Goal: Communication & Community: Answer question/provide support

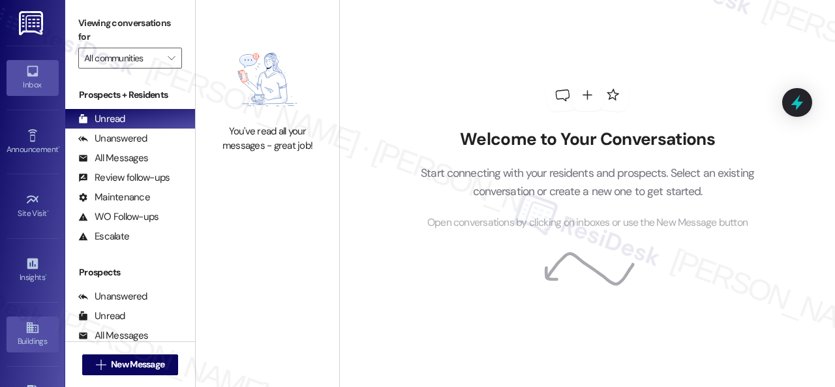
click at [25, 329] on icon at bounding box center [32, 327] width 14 height 14
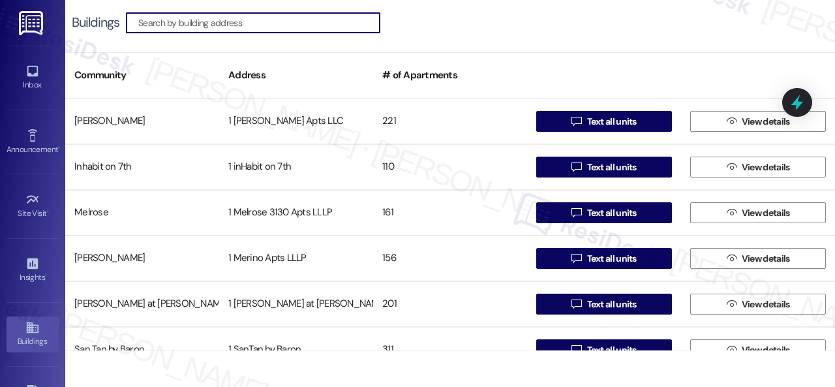
scroll to position [159, 0]
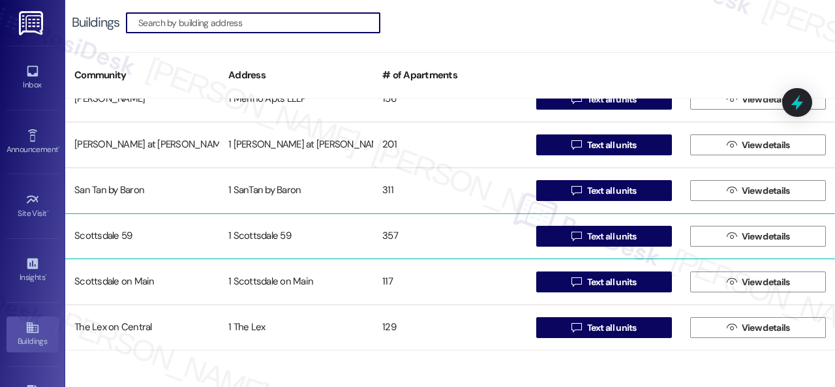
click at [117, 237] on div "Scottsdale 59" at bounding box center [142, 236] width 154 height 26
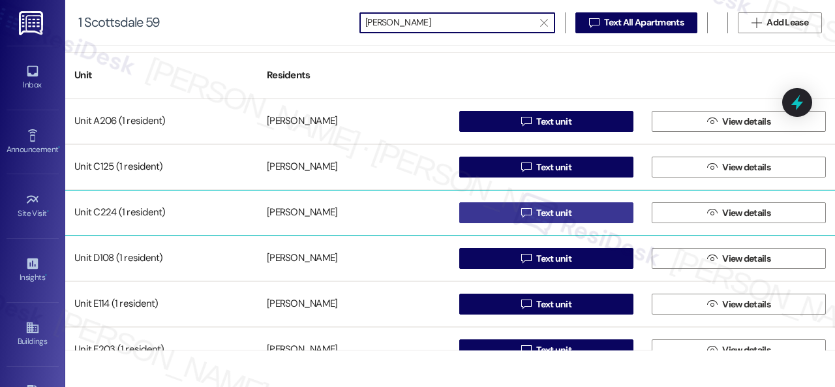
type input "jos"
click at [526, 220] on span " Text unit" at bounding box center [545, 213] width 55 height 20
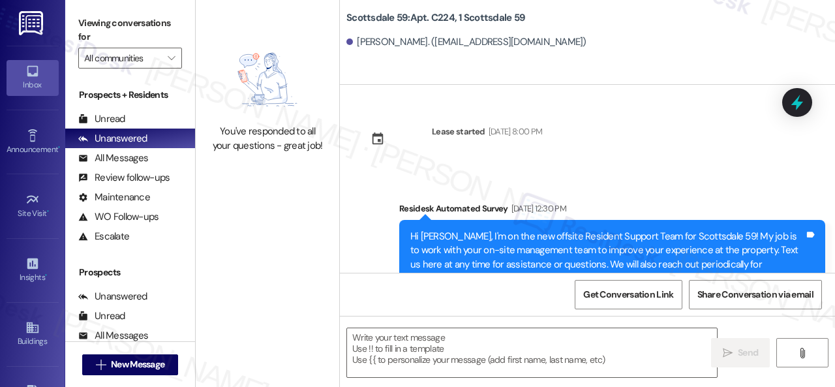
type textarea "Fetching suggested responses. Please feel free to read through the conversation…"
click at [113, 117] on div "Unread" at bounding box center [101, 119] width 47 height 14
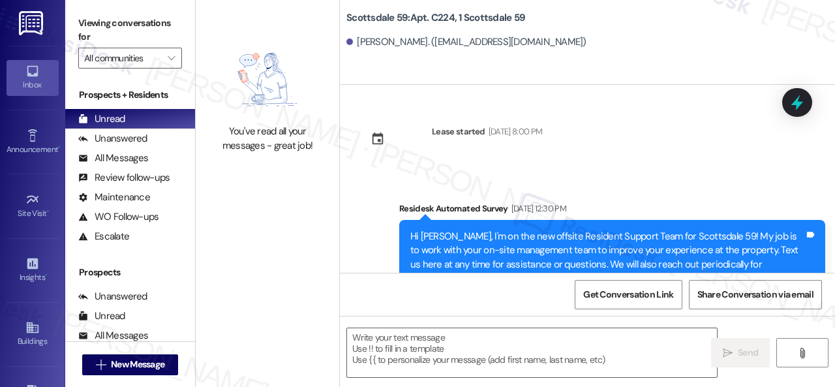
type textarea "Fetching suggested responses. Please feel free to read through the conversation…"
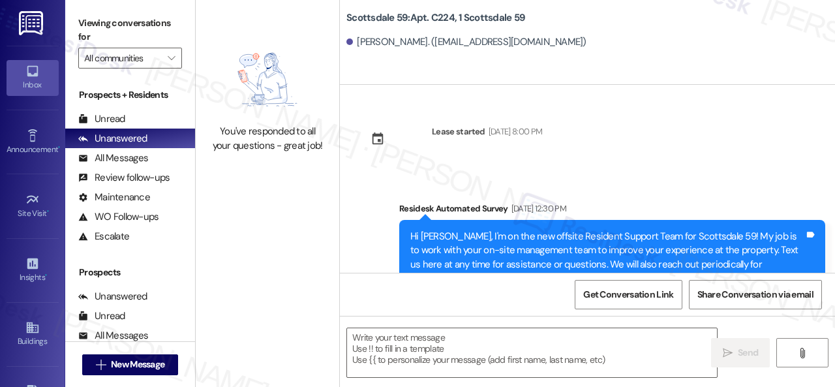
type textarea "Fetching suggested responses. Please feel free to read through the conversation…"
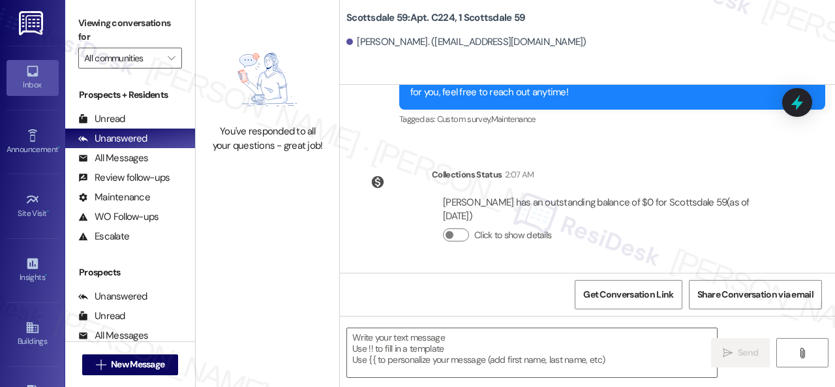
scroll to position [4, 0]
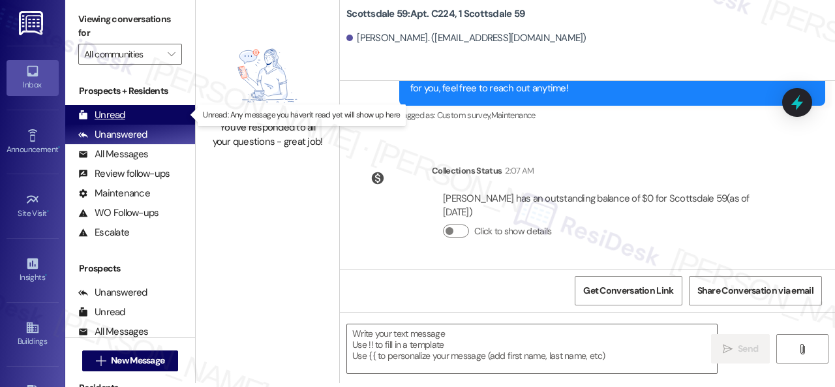
click at [100, 110] on div "Unread" at bounding box center [101, 115] width 47 height 14
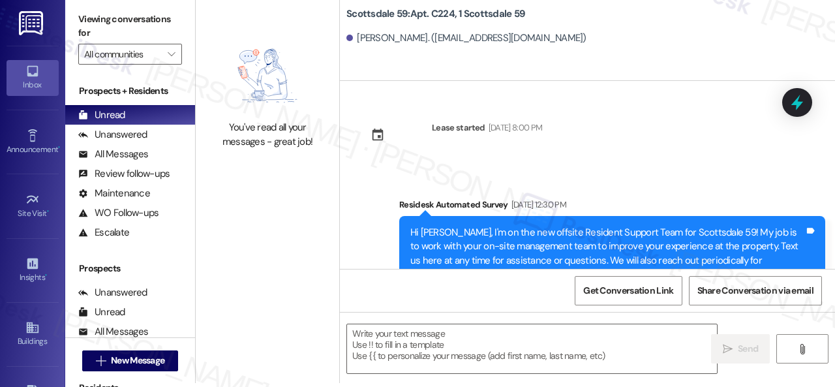
type textarea "Fetching suggested responses. Please feel free to read through the conversation…"
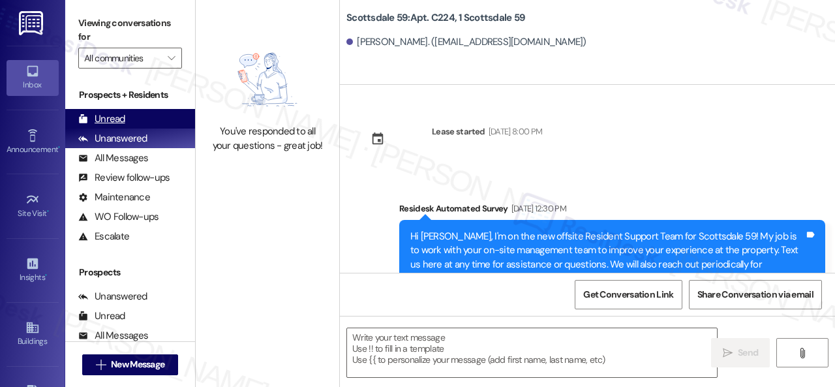
type textarea "Fetching suggested responses. Please feel free to read through the conversation…"
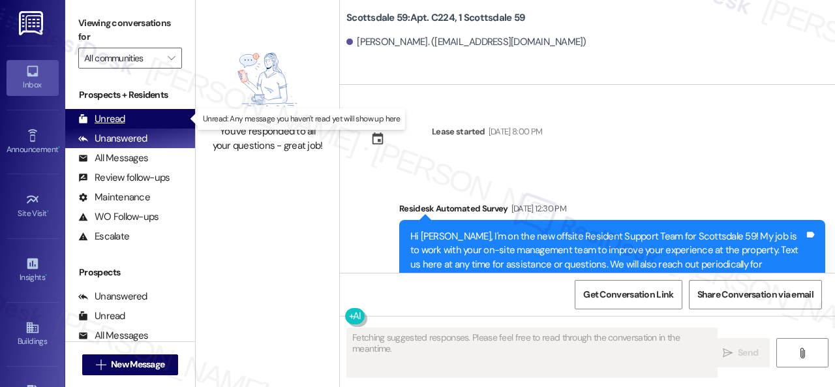
click at [103, 120] on div "Unread" at bounding box center [101, 119] width 47 height 14
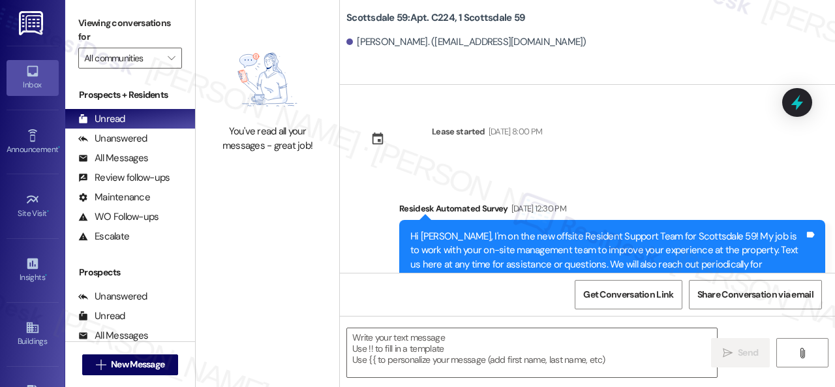
type textarea "Fetching suggested responses. Please feel free to read through the conversation…"
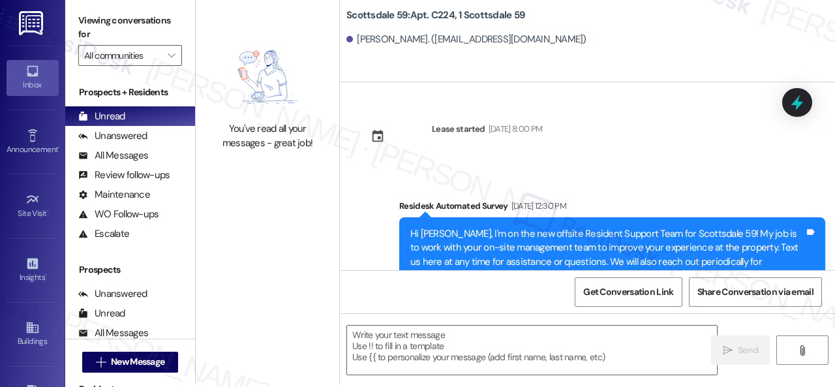
scroll to position [4, 0]
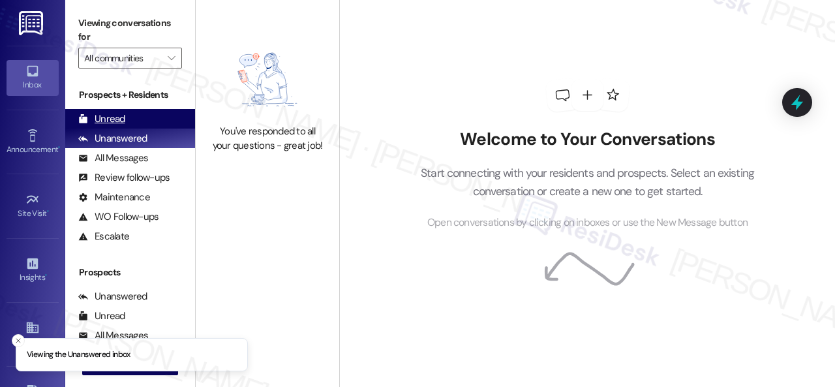
click at [108, 123] on div "Unread" at bounding box center [101, 119] width 47 height 14
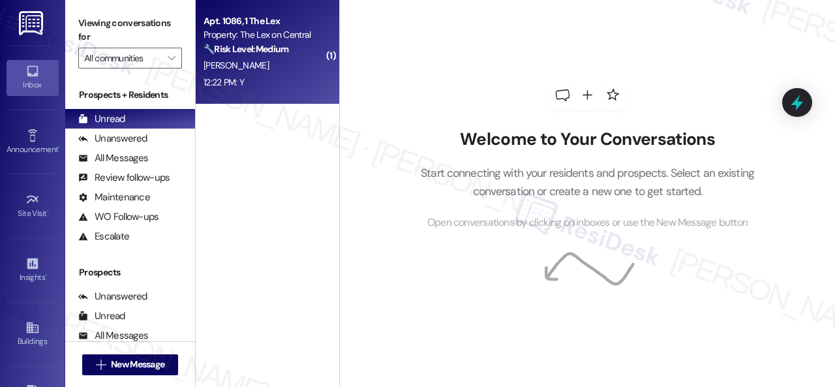
click at [286, 82] on div "12:22 PM: Y 12:22 PM: Y" at bounding box center [263, 82] width 123 height 16
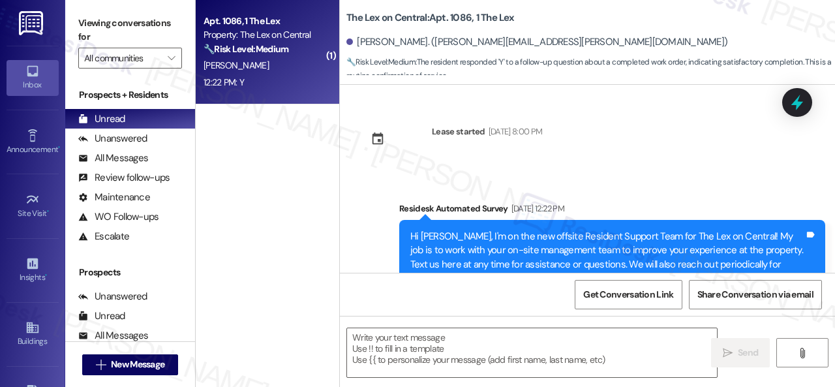
type textarea "Fetching suggested responses. Please feel free to read through the conversation…"
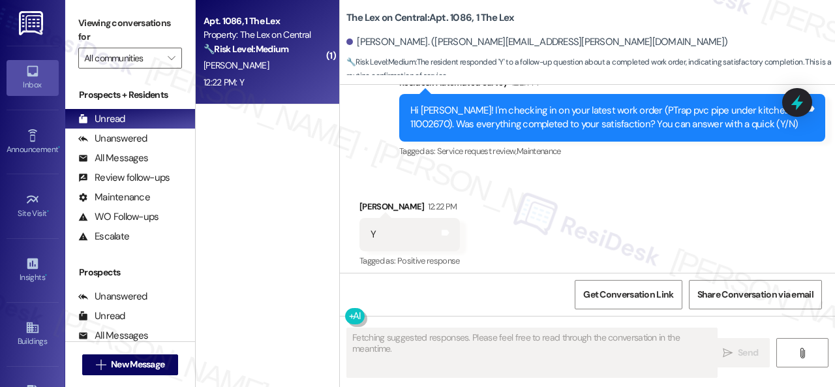
scroll to position [560, 0]
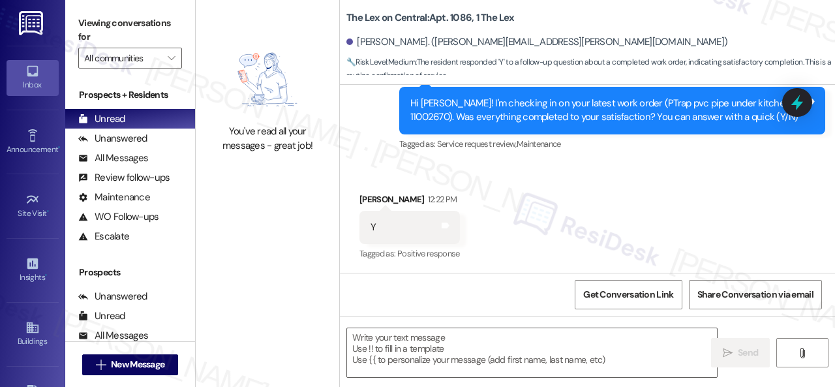
click at [366, 132] on div "Survey, sent via SMS Residesk Automated Survey 12:21 PM Hi Katie! I'm checking …" at bounding box center [587, 101] width 495 height 124
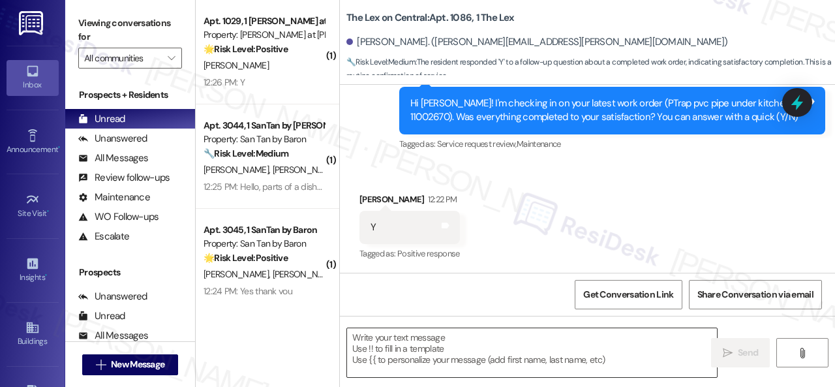
click at [432, 352] on textarea at bounding box center [532, 352] width 370 height 49
paste textarea "We’re happy to know everything’s all set! If your stay at {{property}} met your…"
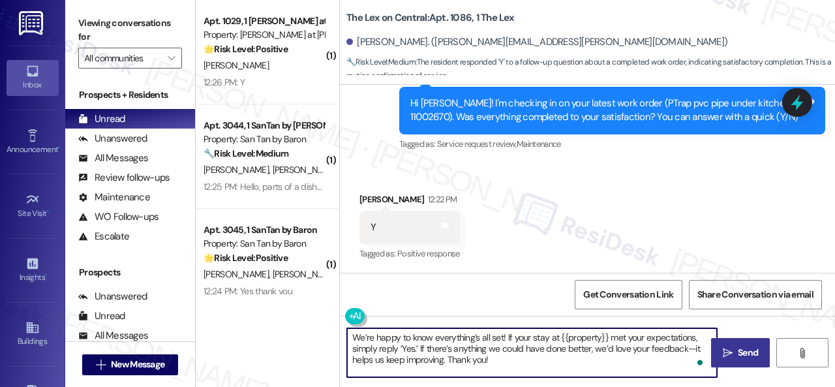
type textarea "We’re happy to know everything’s all set! If your stay at {{property}} met your…"
click at [735, 346] on span "Send" at bounding box center [747, 353] width 25 height 14
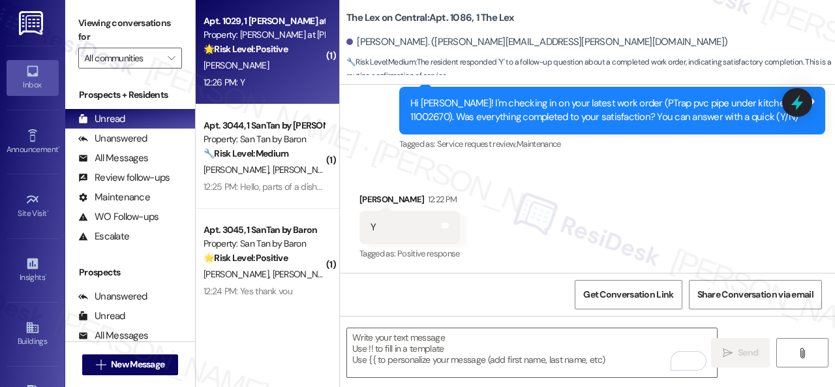
click at [301, 72] on div "J. Ayers" at bounding box center [263, 65] width 123 height 16
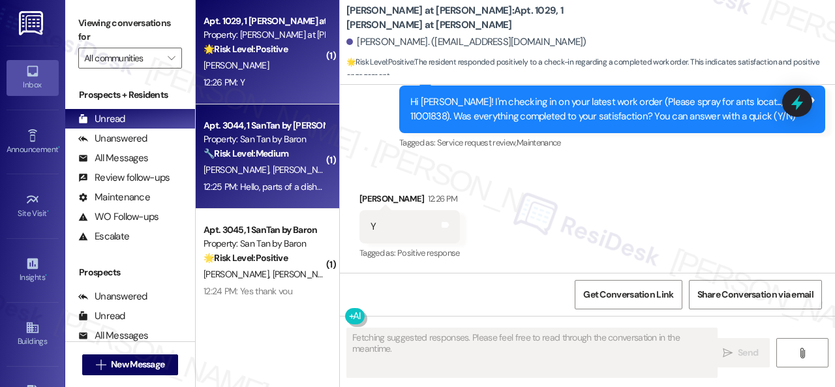
scroll to position [464, 0]
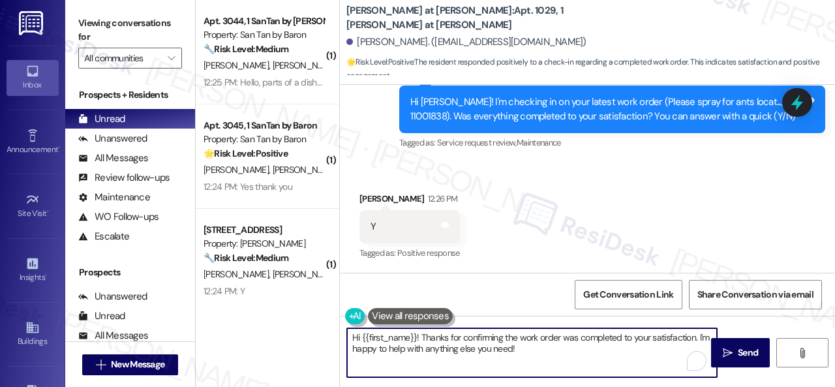
drag, startPoint x: 417, startPoint y: 345, endPoint x: 252, endPoint y: 333, distance: 166.1
click at [252, 333] on div "( 1 ) Apt. 3044, 1 SanTan by Baron Property: San Tan by Baron 🔧 Risk Level: Med…" at bounding box center [515, 193] width 639 height 387
paste textarea "We’re happy to know everything’s all set! If your stay at {{property}} met your…"
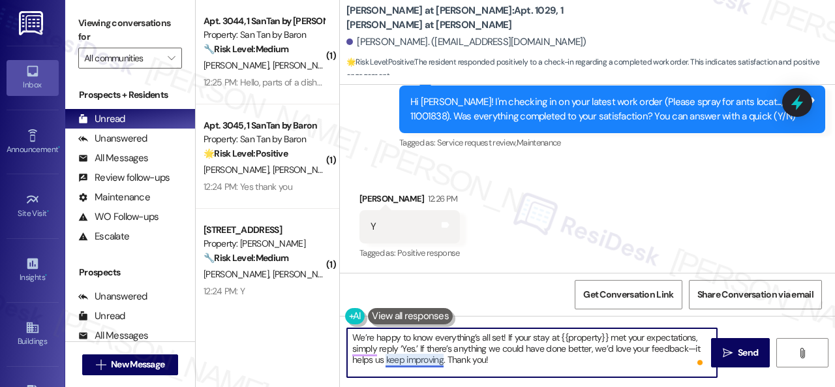
click at [428, 362] on textarea "We’re happy to know everything’s all set! If your stay at {{property}} met your…" at bounding box center [532, 352] width 370 height 49
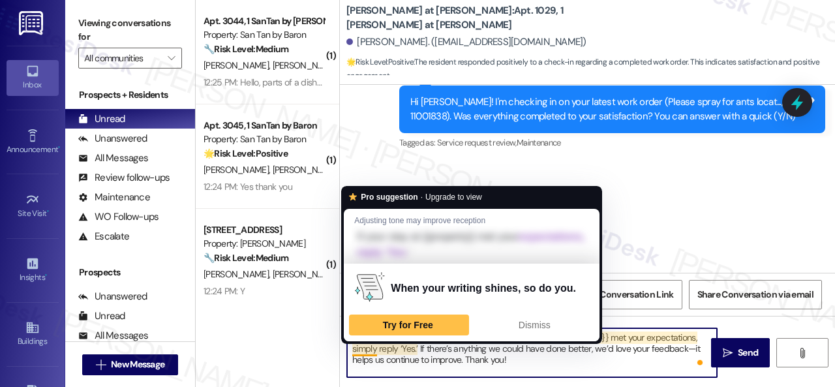
click at [369, 346] on textarea "We’re happy to know everything’s all set! If your stay at {{property}} met your…" at bounding box center [532, 352] width 370 height 49
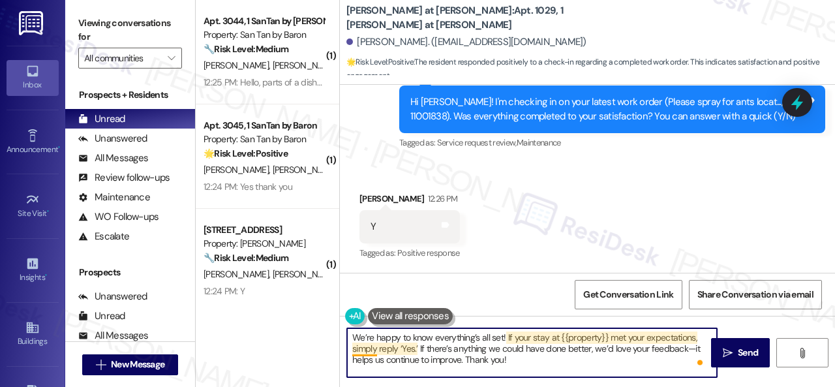
click at [364, 346] on textarea "We’re happy to know everything’s all set! If your stay at {{property}} met your…" at bounding box center [532, 352] width 370 height 49
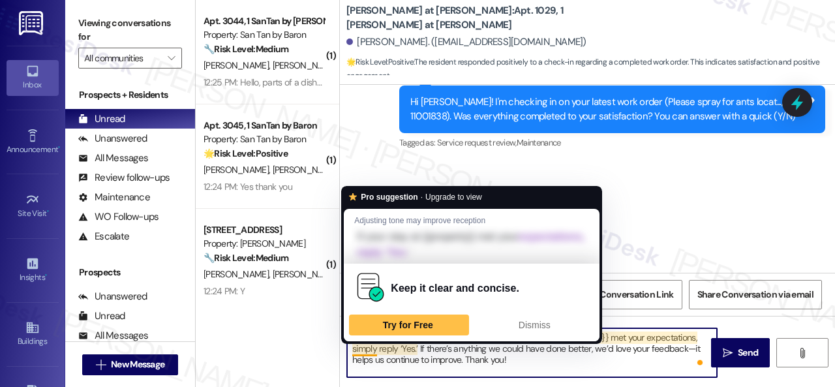
click at [364, 346] on textarea "We’re happy to know everything’s all set! If your stay at {{property}} met your…" at bounding box center [532, 352] width 370 height 49
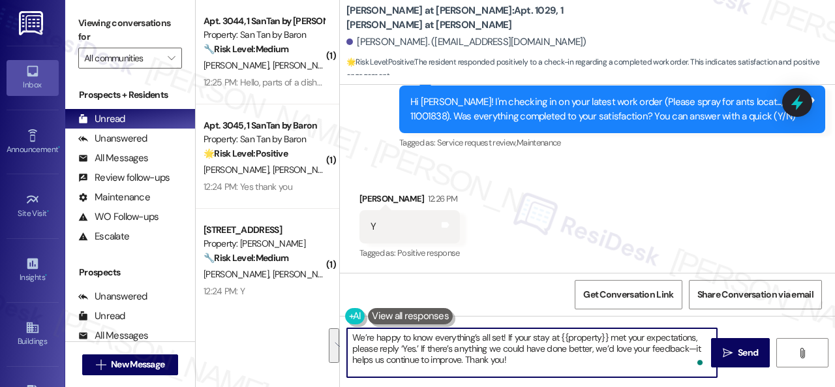
drag, startPoint x: 467, startPoint y: 360, endPoint x: 322, endPoint y: 329, distance: 148.6
click at [322, 329] on div "( 1 ) Apt. 3044, 1 SanTan by Baron Property: San Tan by Baron 🔧 Risk Level: Med…" at bounding box center [515, 193] width 639 height 387
click at [581, 365] on textarea "We’re happy to know everything’s all set! If your stay at {{property}} met your…" at bounding box center [532, 352] width 370 height 49
type textarea "We’re happy to know everything’s all set! If your stay at {{property}} met your…"
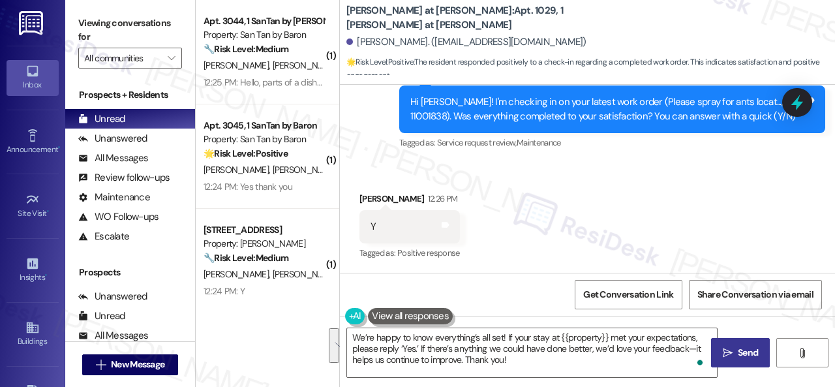
click at [737, 352] on span "Send" at bounding box center [747, 353] width 20 height 14
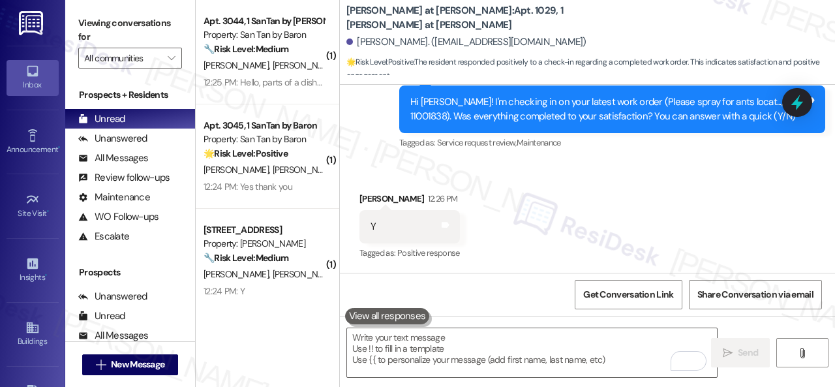
click at [423, 160] on div "Survey, sent via SMS Residesk Automated Survey 12:22 PM Hi Jennifer! I'm checki…" at bounding box center [611, 109] width 445 height 104
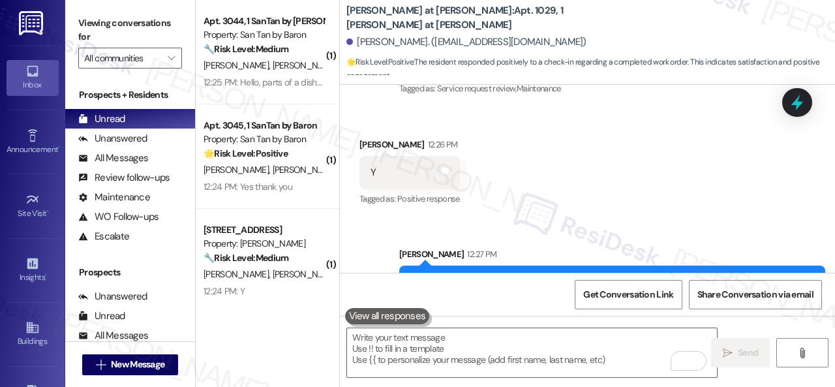
scroll to position [583, 0]
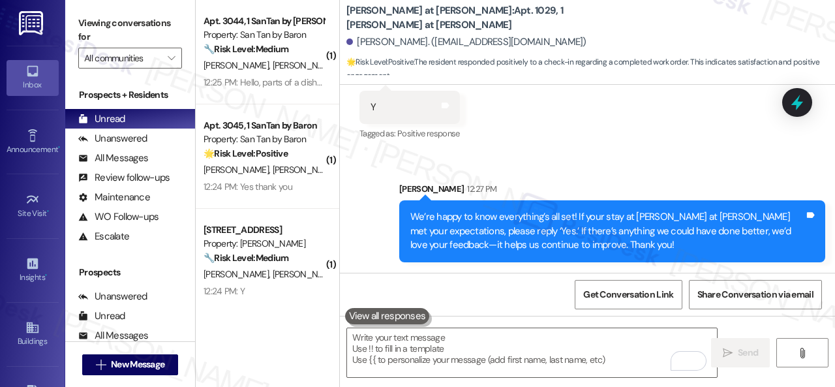
drag, startPoint x: 395, startPoint y: 170, endPoint x: 402, endPoint y: 170, distance: 7.2
click at [395, 170] on div "Sent via SMS Sarah 12:27 PM We’re happy to know everything’s all set! If your s…" at bounding box center [587, 212] width 495 height 119
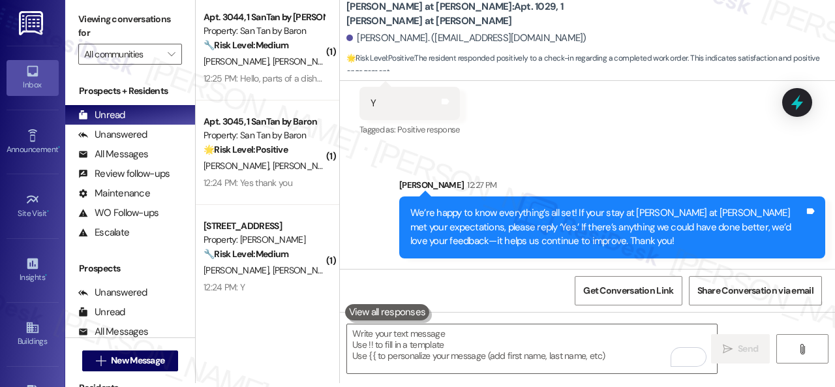
drag, startPoint x: 280, startPoint y: 158, endPoint x: 351, endPoint y: 164, distance: 71.4
click at [281, 158] on div "D. Enos K. Enos" at bounding box center [263, 166] width 123 height 16
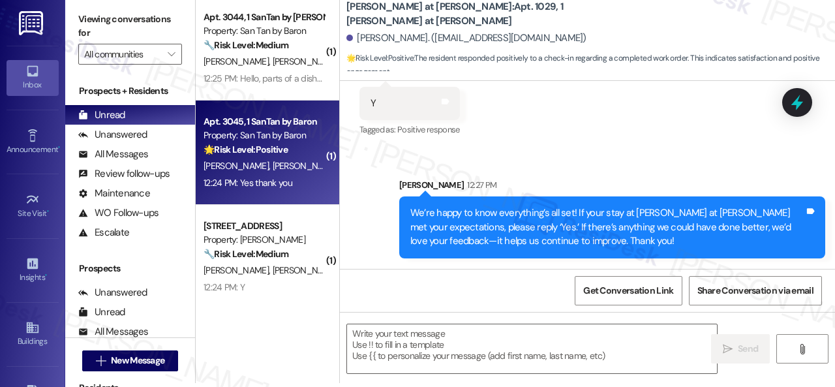
type textarea "Fetching suggested responses. Please feel free to read through the conversation…"
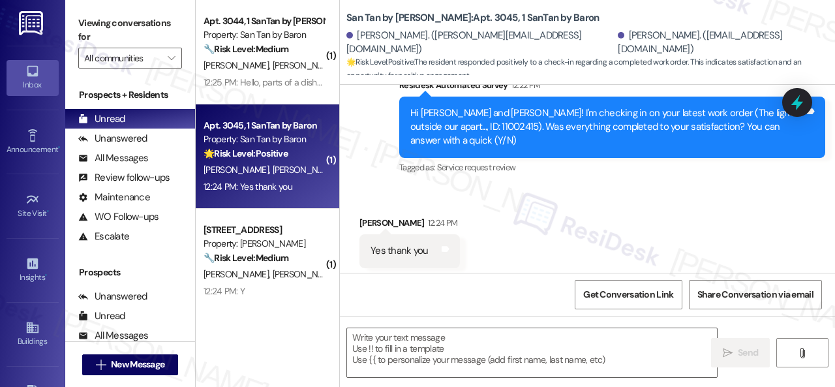
scroll to position [402, 0]
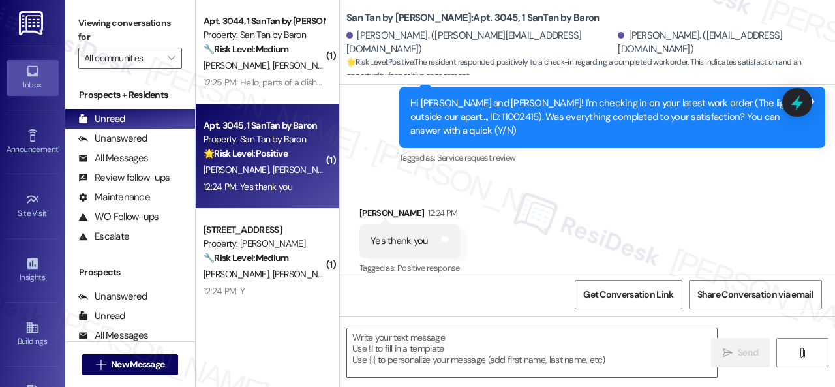
type textarea "Fetching suggested responses. Please feel free to read through the conversation…"
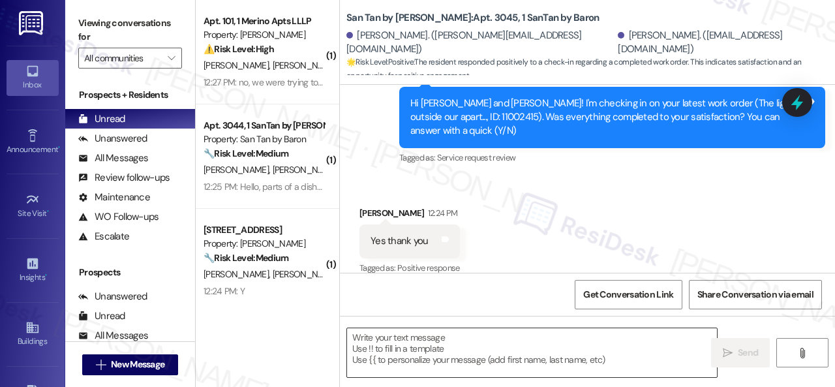
click at [449, 335] on textarea at bounding box center [532, 352] width 370 height 49
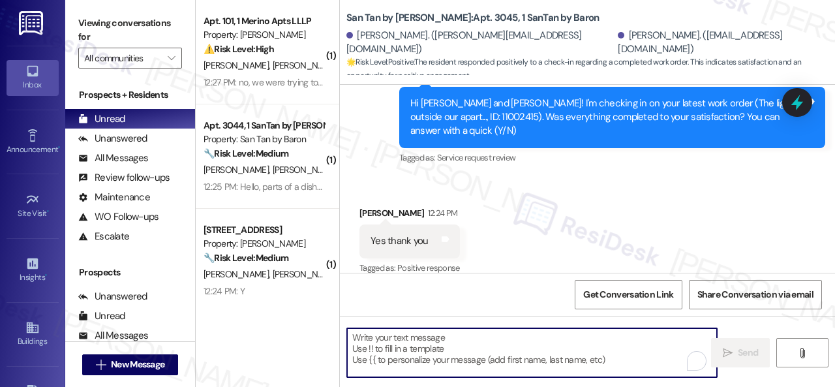
paste textarea "We’re happy to know everything’s all set! If your stay at {{property}} met your…"
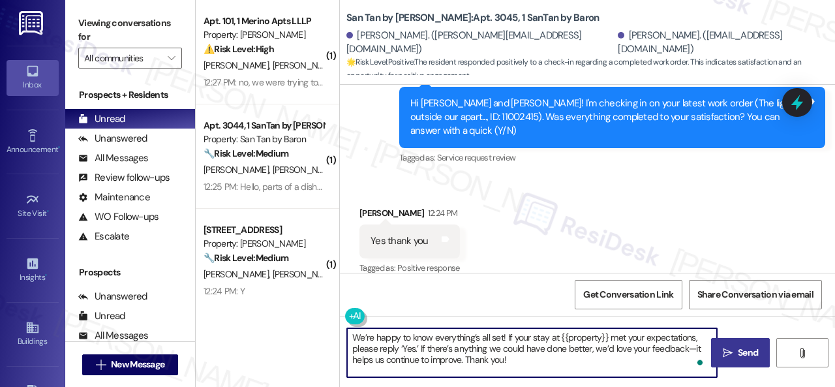
type textarea "We’re happy to know everything’s all set! If your stay at {{property}} met your…"
click at [752, 349] on span "Send" at bounding box center [747, 353] width 20 height 14
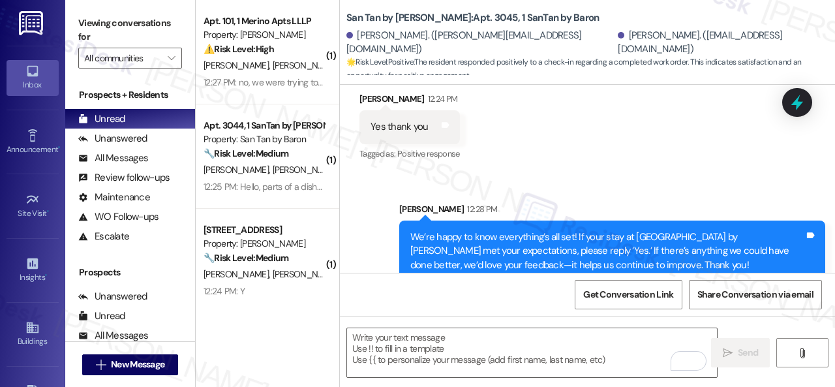
scroll to position [522, 0]
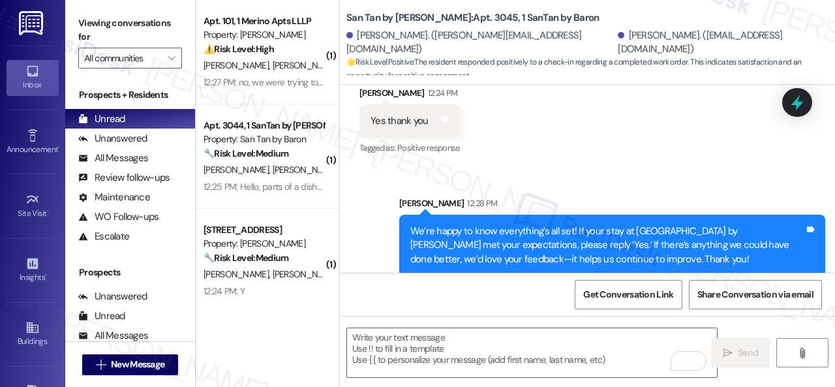
click at [294, 298] on div "( 1 ) Apt. 101, 1 Merino Apts LLLP Property: Merino Scottsdale ⚠️ Risk Level: H…" at bounding box center [267, 193] width 143 height 387
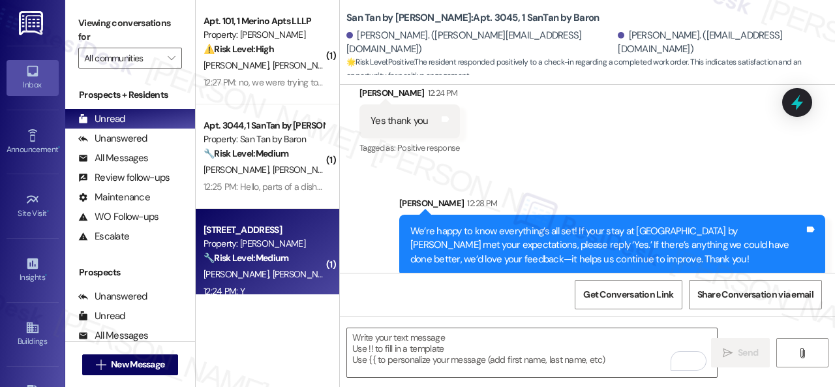
click at [313, 286] on div "12:24 PM: Y 12:24 PM: Y" at bounding box center [263, 291] width 123 height 16
type textarea "Fetching suggested responses. Please feel free to read through the conversation…"
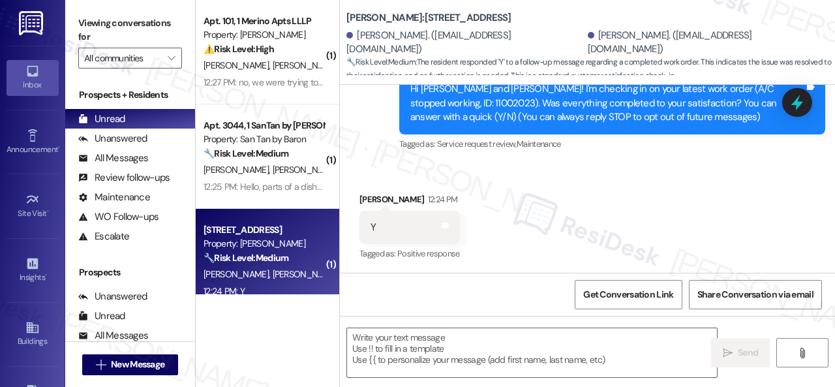
scroll to position [173, 0]
click at [423, 340] on textarea at bounding box center [532, 352] width 370 height 49
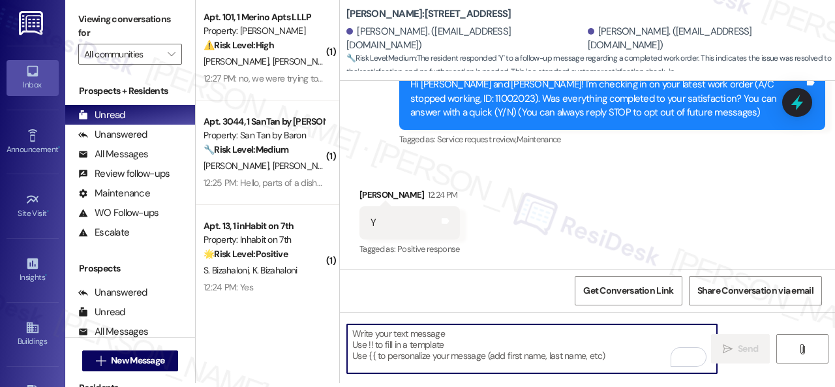
click at [421, 340] on textarea "To enrich screen reader interactions, please activate Accessibility in Grammarl…" at bounding box center [532, 348] width 370 height 49
paste textarea "We’re happy to know everything’s all set! If your stay at {{property}} met your…"
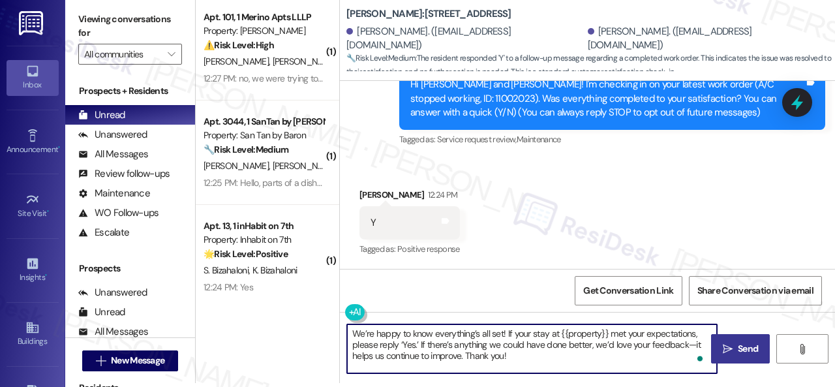
type textarea "We’re happy to know everything’s all set! If your stay at {{property}} met your…"
click at [741, 343] on span "Send" at bounding box center [747, 349] width 20 height 14
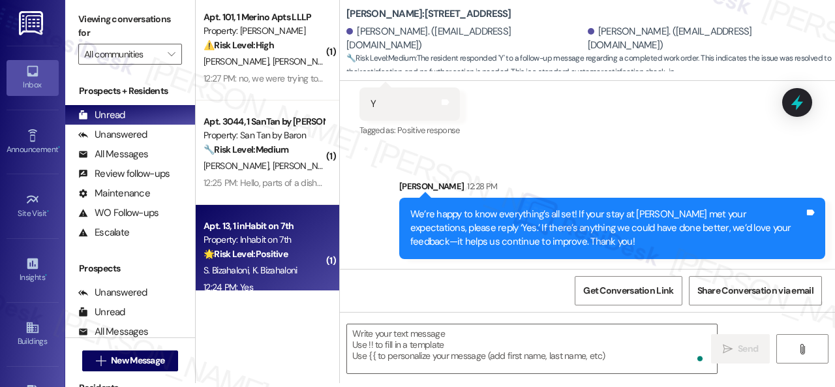
scroll to position [65, 0]
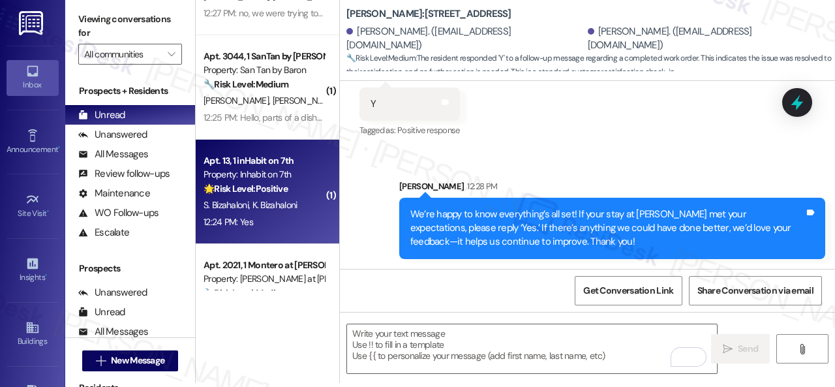
click at [301, 226] on div "12:24 PM: Yes 12:24 PM: Yes" at bounding box center [263, 222] width 123 height 16
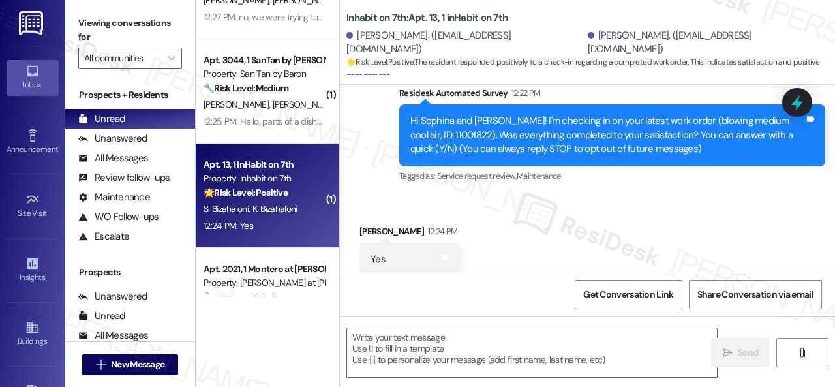
scroll to position [173, 0]
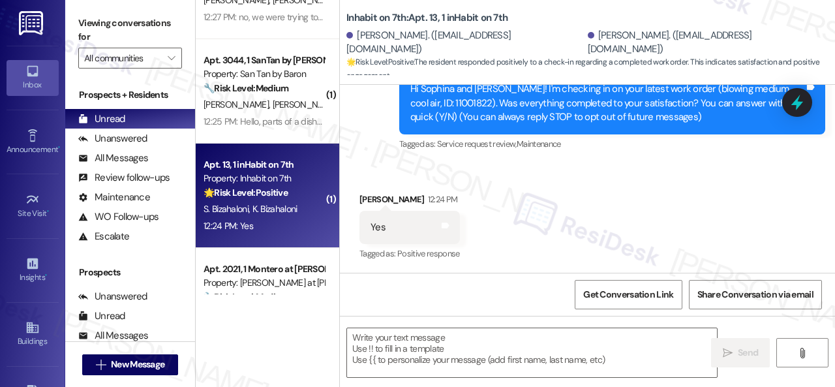
type textarea "Fetching suggested responses. Please feel free to read through the conversation…"
click at [427, 342] on textarea at bounding box center [532, 352] width 370 height 49
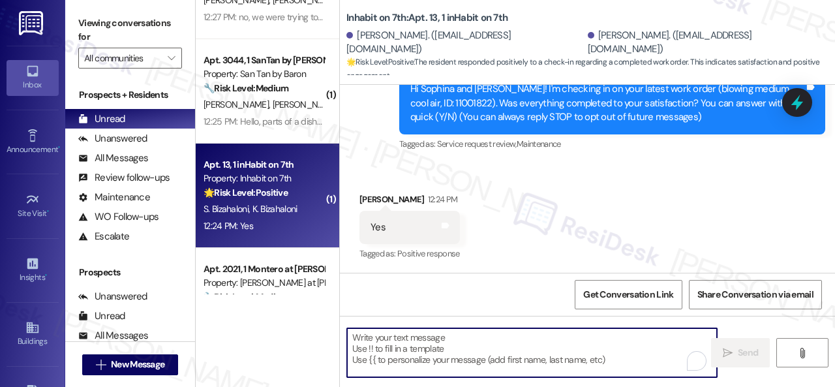
paste textarea "We’re happy to know everything’s all set! If your stay at {{property}} met your…"
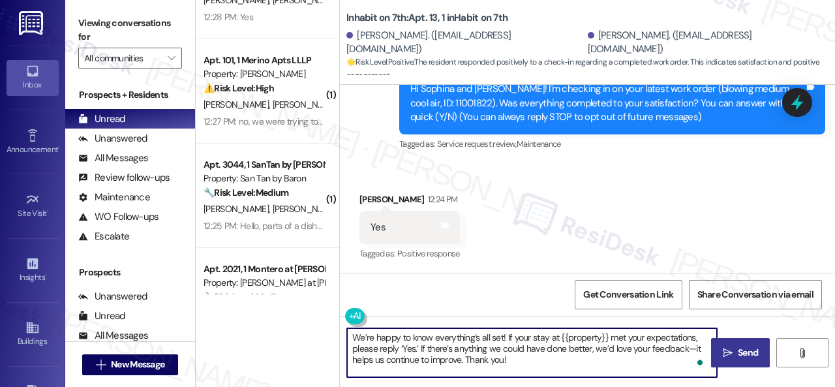
type textarea "We’re happy to know everything’s all set! If your stay at {{property}} met your…"
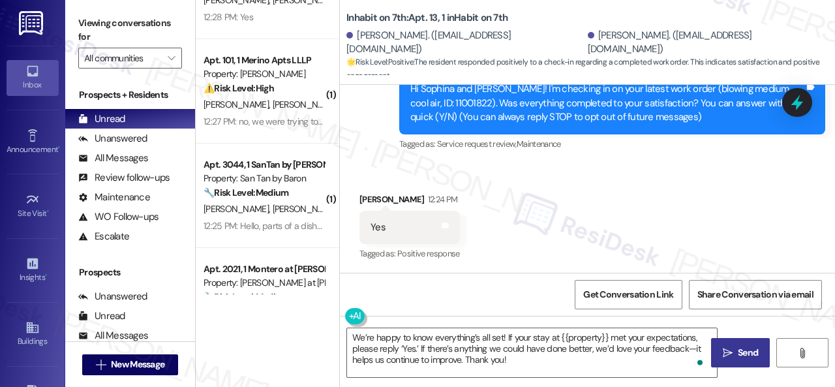
click at [742, 346] on span "Send" at bounding box center [747, 353] width 20 height 14
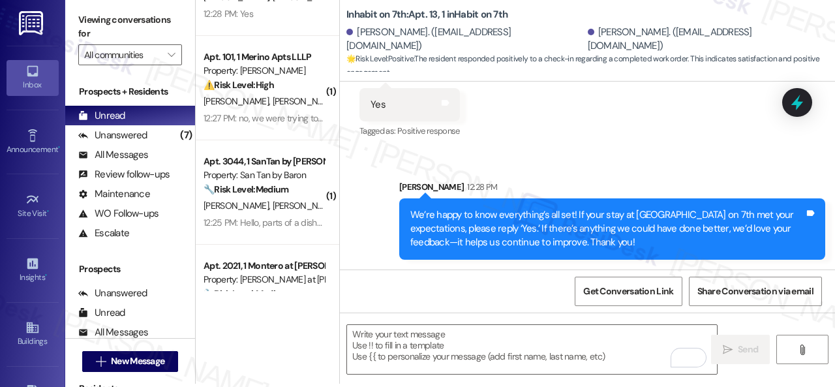
scroll to position [4, 0]
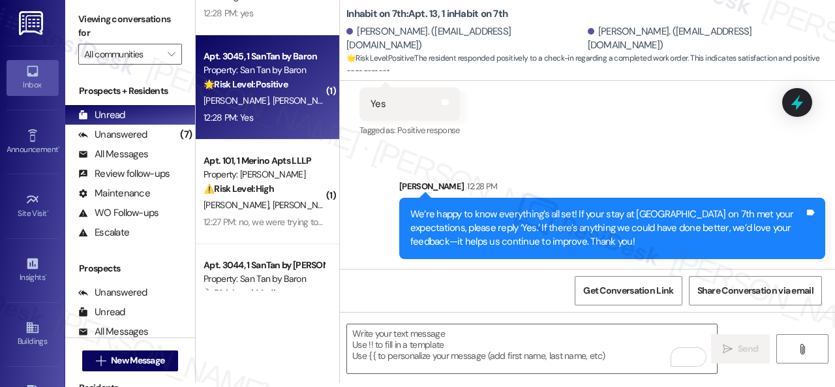
click at [297, 106] on div "[PERSON_NAME] [PERSON_NAME]" at bounding box center [263, 101] width 123 height 16
type textarea "Fetching suggested responses. Please feel free to read through the conversation…"
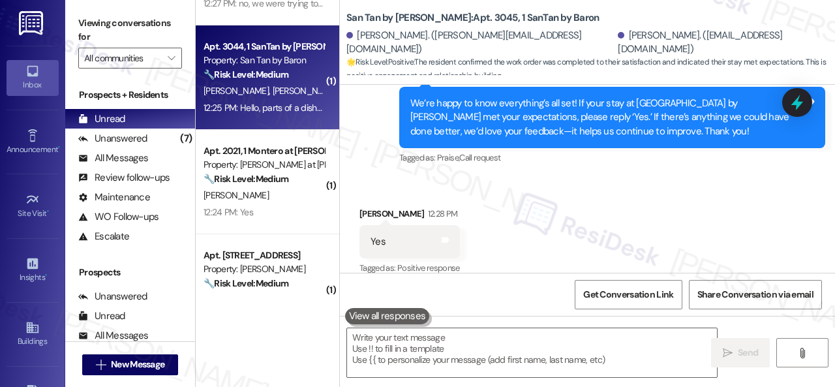
scroll to position [196, 0]
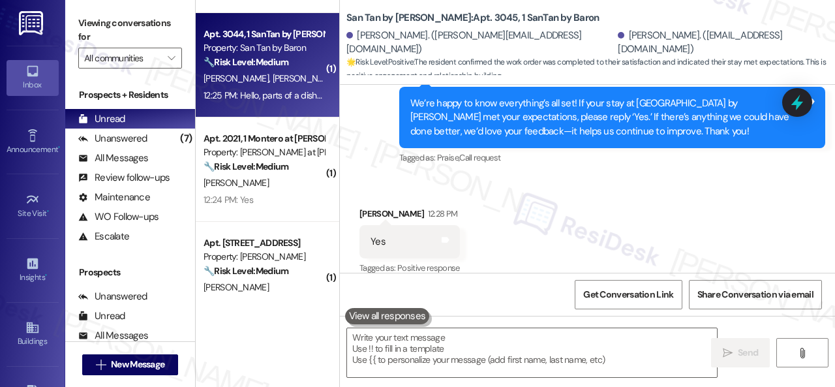
click at [277, 186] on div "S. Montgomery" at bounding box center [263, 183] width 123 height 16
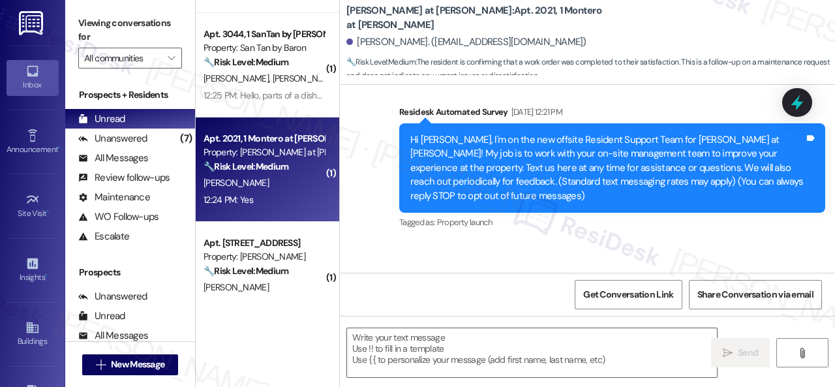
type textarea "Fetching suggested responses. Please feel free to read through the conversation…"
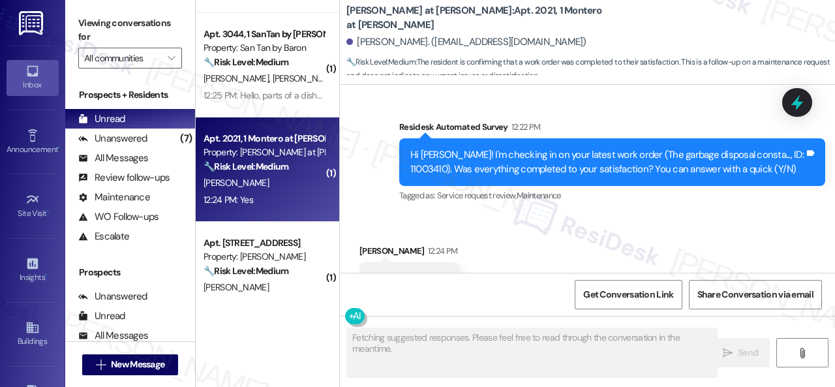
scroll to position [1317, 0]
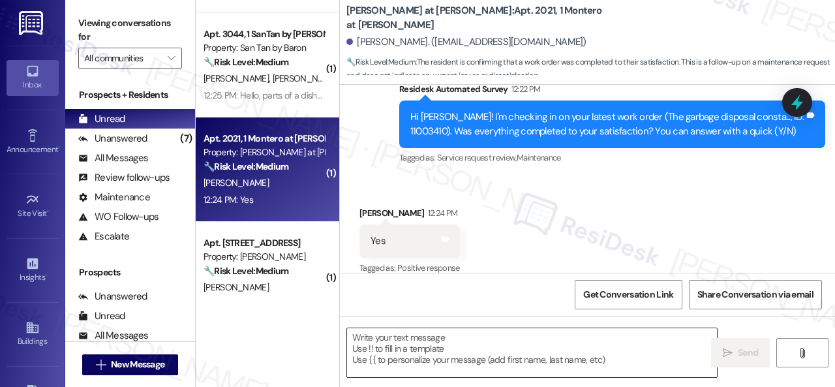
click at [424, 340] on textarea at bounding box center [532, 352] width 370 height 49
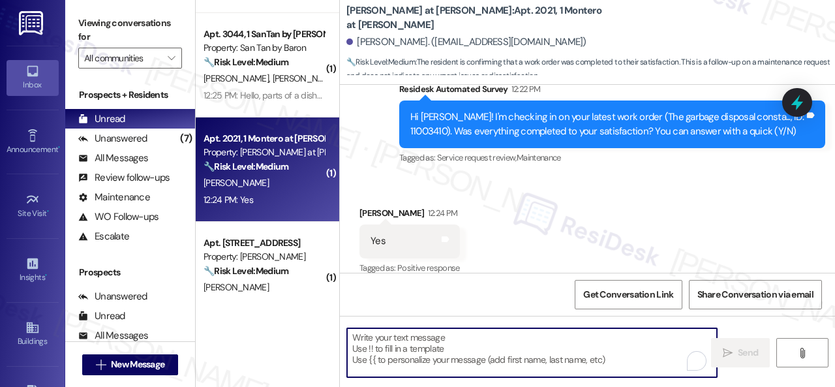
paste textarea "We’re happy to know everything’s all set! If your stay at {{property}} met your…"
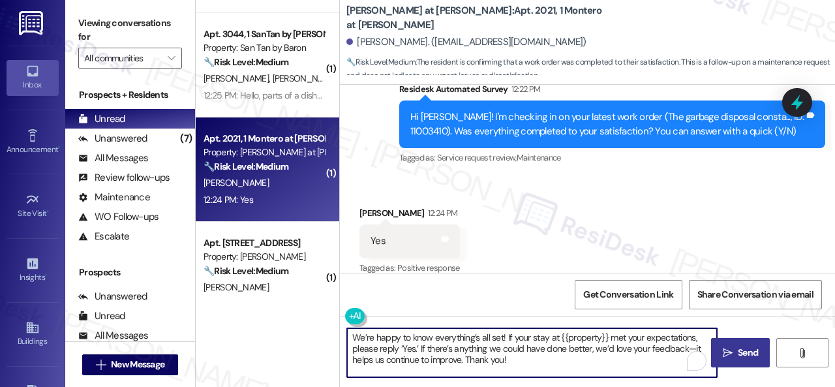
type textarea "We’re happy to know everything’s all set! If your stay at {{property}} met your…"
click at [721, 346] on span " Send" at bounding box center [740, 353] width 41 height 14
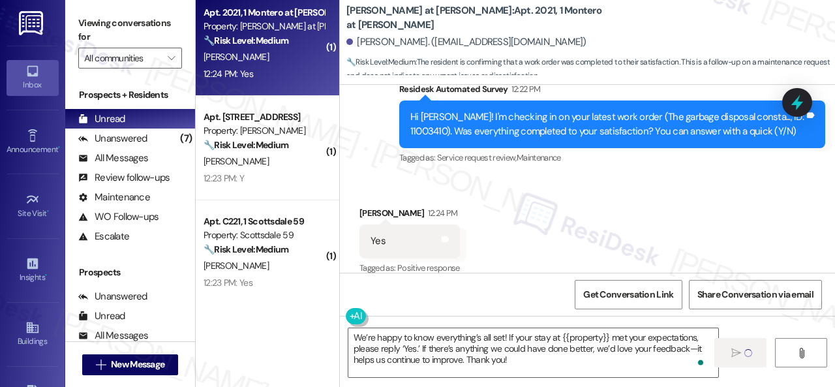
scroll to position [326, 0]
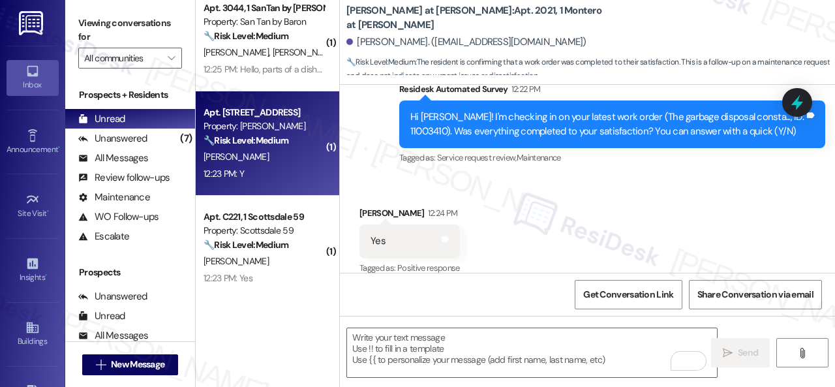
click at [303, 172] on div "12:23 PM: Y 12:23 PM: Y" at bounding box center [263, 174] width 123 height 16
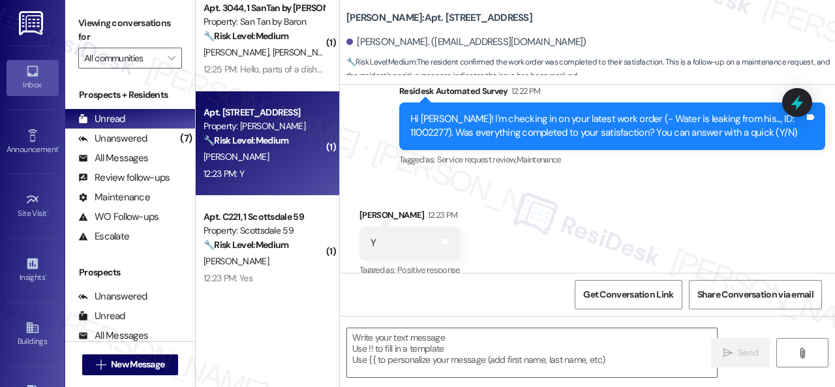
scroll to position [669, 0]
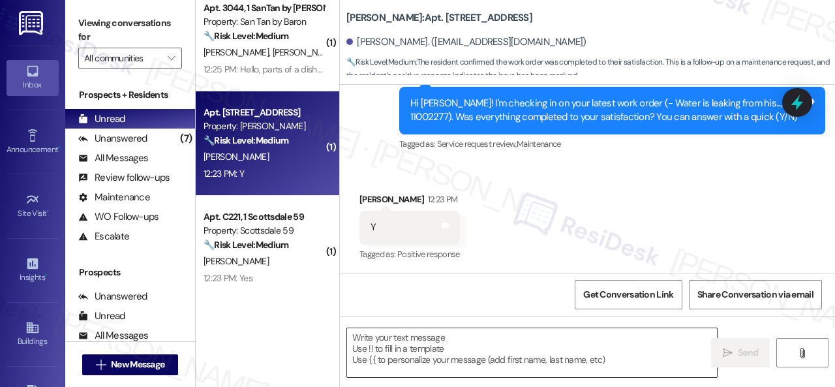
type textarea "Fetching suggested responses. Please feel free to read through the conversation…"
click at [455, 335] on textarea at bounding box center [532, 352] width 370 height 49
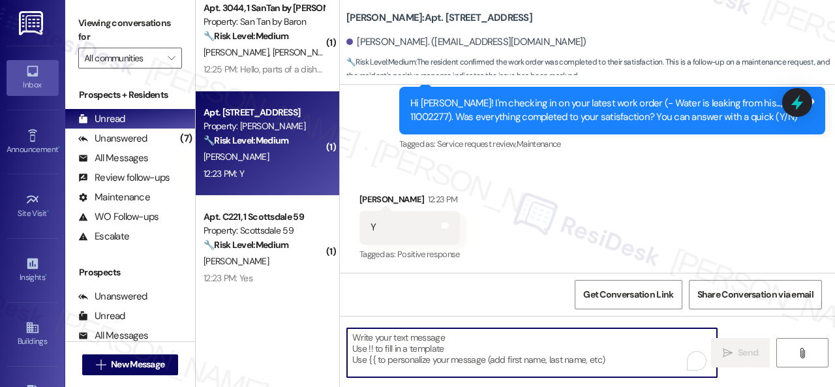
paste textarea "We’re happy to know everything’s all set! If your stay at {{property}} met your…"
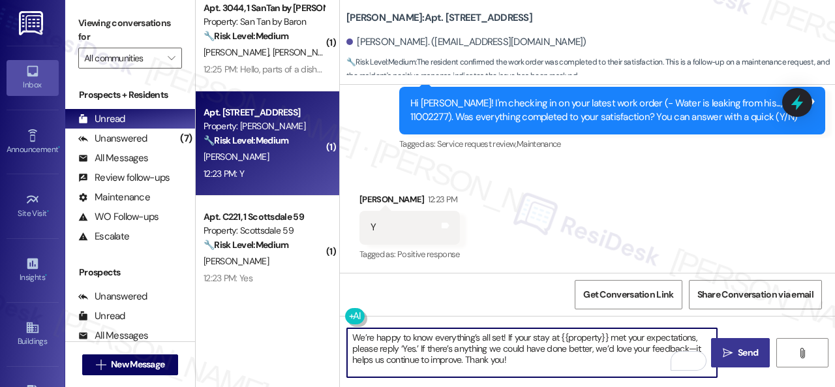
type textarea "We’re happy to know everything’s all set! If your stay at {{property}} met your…"
click at [756, 342] on button " Send" at bounding box center [740, 352] width 59 height 29
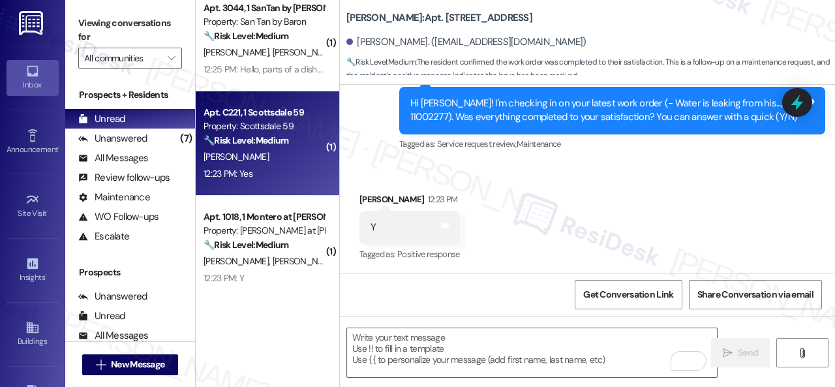
click at [289, 177] on div "12:23 PM: Yes 12:23 PM: Yes" at bounding box center [263, 174] width 123 height 16
type textarea "Fetching suggested responses. Please feel free to read through the conversation…"
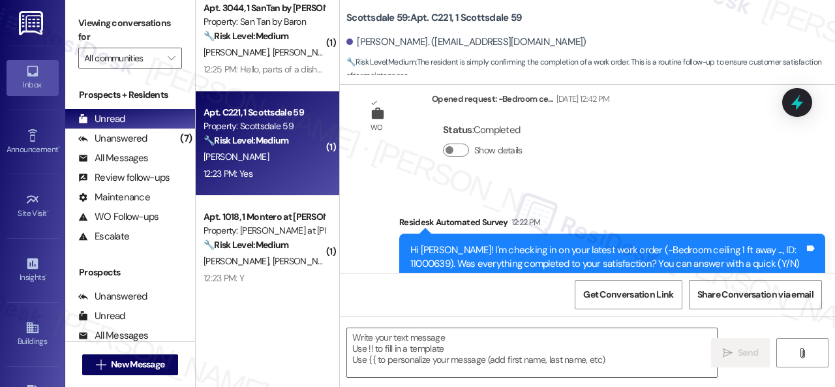
scroll to position [394, 0]
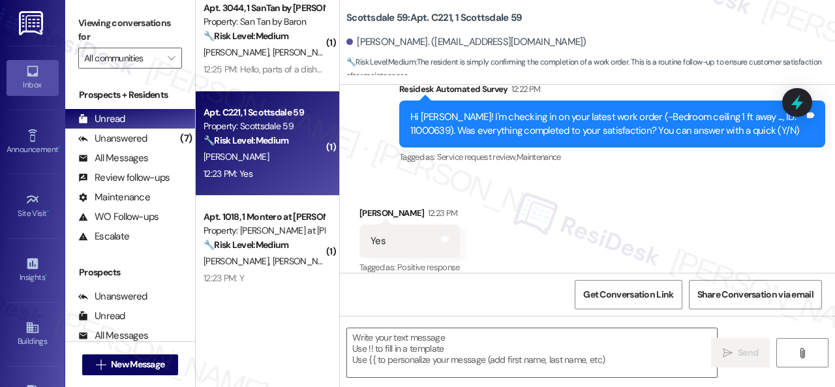
type textarea "Fetching suggested responses. Please feel free to read through the conversation…"
click at [408, 346] on textarea at bounding box center [532, 352] width 370 height 49
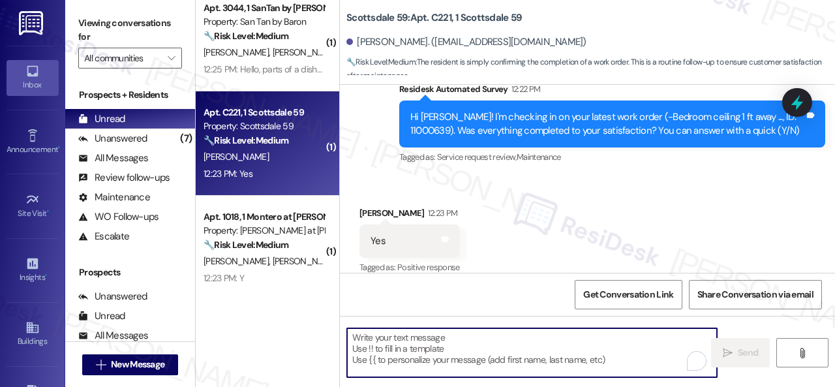
paste textarea "We’re happy to know everything’s all set! If your stay at {{property}} met your…"
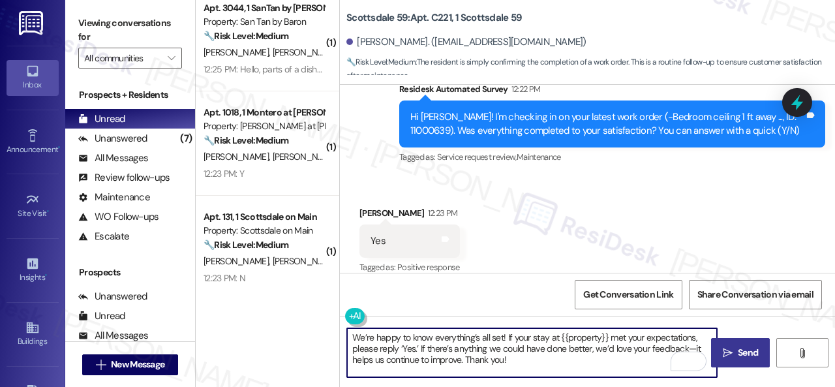
type textarea "We’re happy to know everything’s all set! If your stay at {{property}} met your…"
click at [730, 341] on button " Send" at bounding box center [740, 352] width 59 height 29
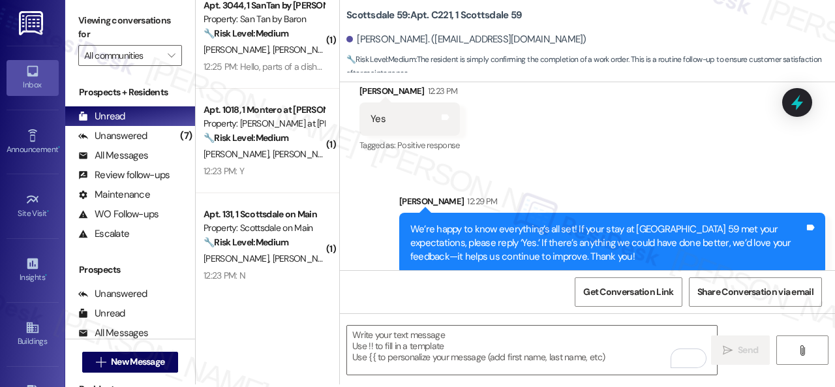
scroll to position [4, 0]
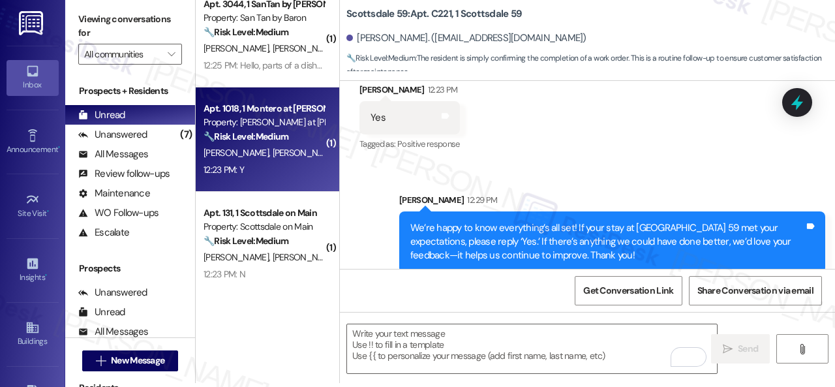
click at [295, 157] on div "D. Paredes S. Granado" at bounding box center [263, 153] width 123 height 16
type textarea "Fetching suggested responses. Please feel free to read through the conversation…"
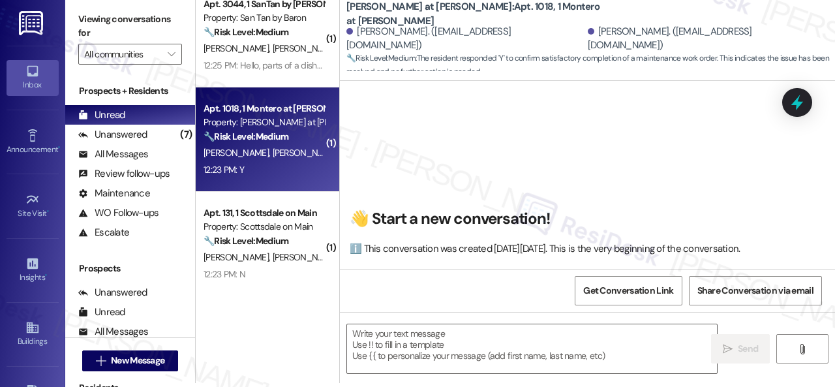
scroll to position [0, 0]
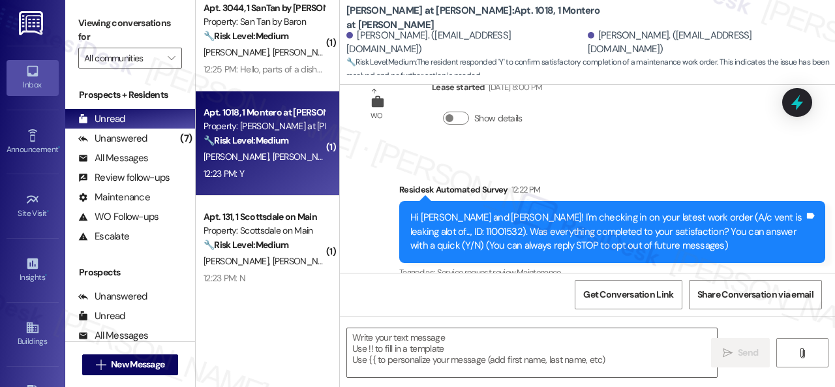
type textarea "Fetching suggested responses. Please feel free to read through the conversation…"
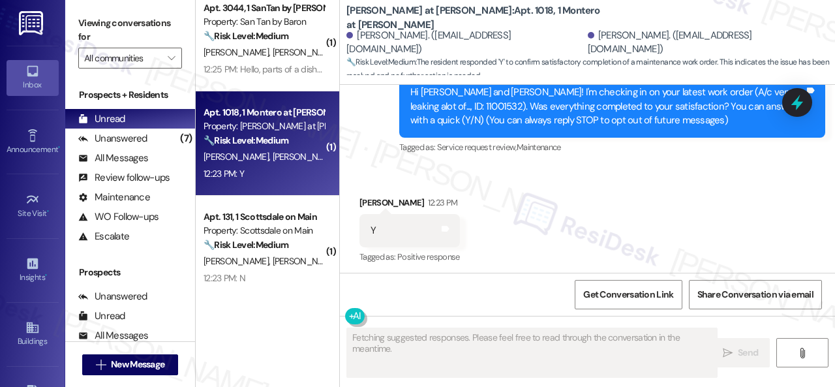
scroll to position [173, 0]
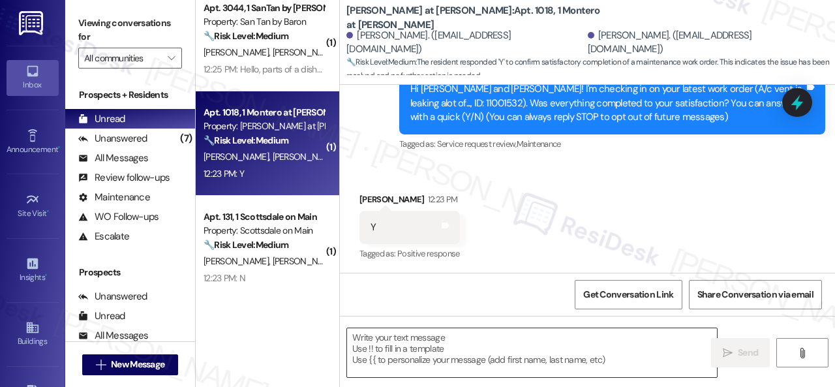
click at [416, 343] on textarea at bounding box center [532, 352] width 370 height 49
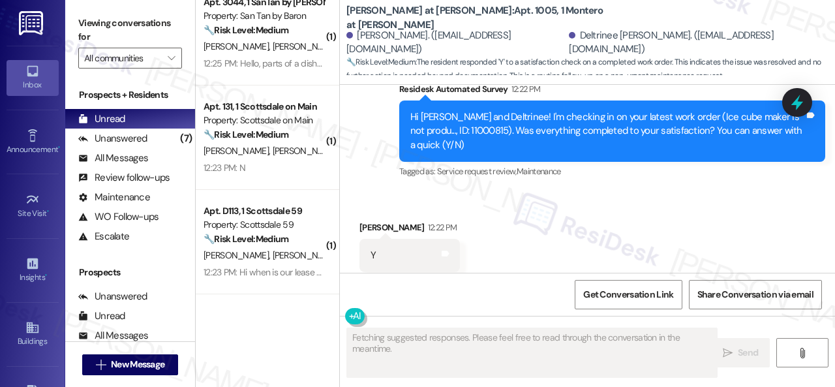
scroll to position [331, 0]
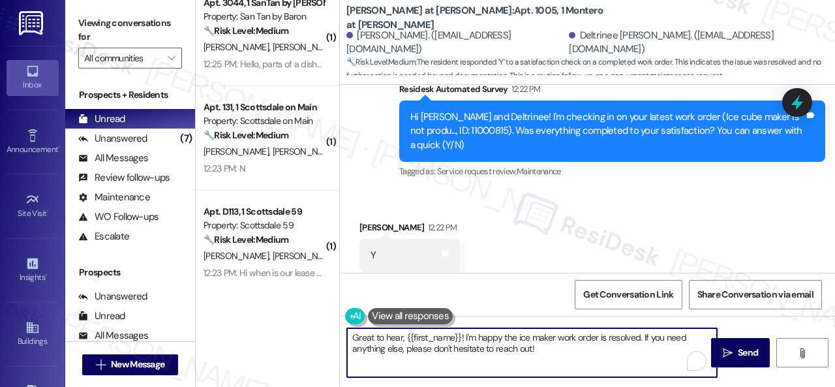
drag, startPoint x: 539, startPoint y: 348, endPoint x: 285, endPoint y: 331, distance: 254.2
click at [285, 331] on div "( 1 ) Apt. 168, 1 Merino Apts LLLP Property: [PERSON_NAME] 🌟 Risk Level: Positi…" at bounding box center [515, 193] width 639 height 387
paste textarea "We’re happy to know everything’s all set! If your stay at {{property}} met your…"
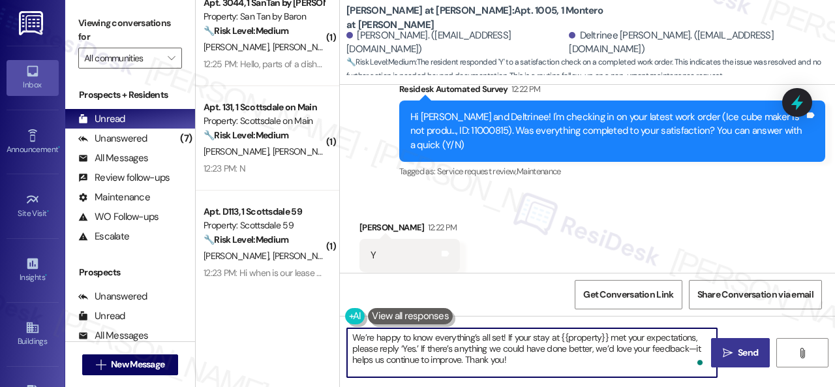
type textarea "We’re happy to know everything’s all set! If your stay at {{property}} met your…"
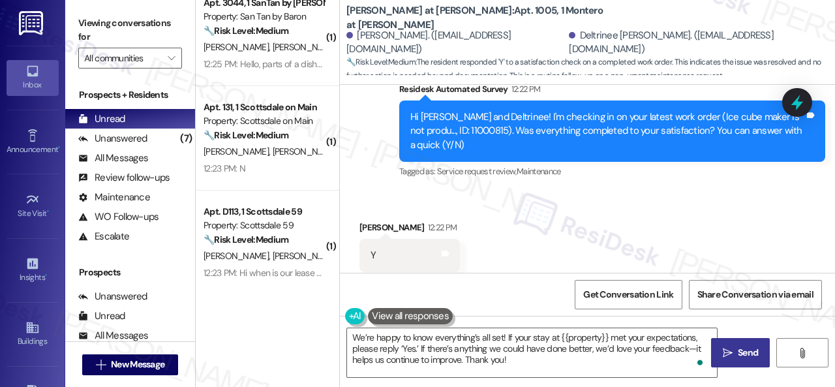
click at [725, 355] on icon "" at bounding box center [727, 353] width 10 height 10
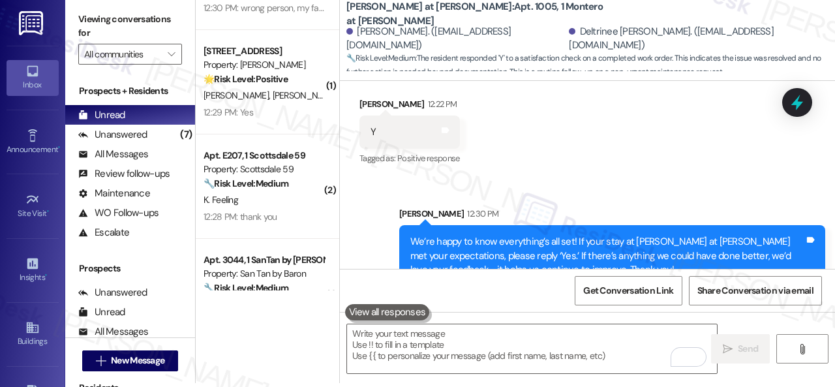
scroll to position [0, 0]
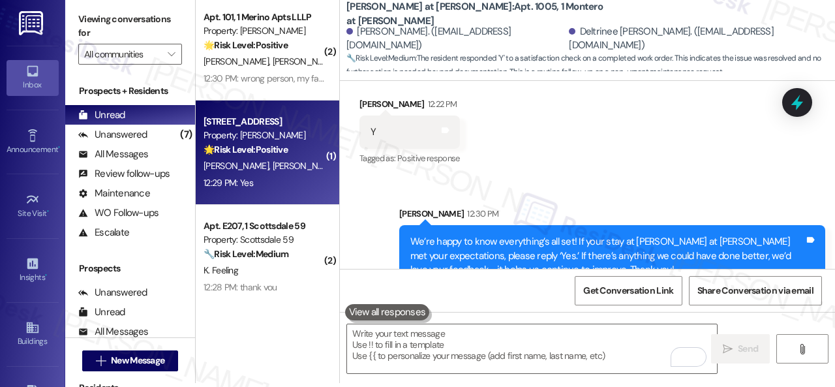
click at [304, 194] on div "Apt. 168, 1 Merino Apts LLLP Property: [PERSON_NAME] 🌟 Risk Level: Positive The…" at bounding box center [267, 152] width 143 height 104
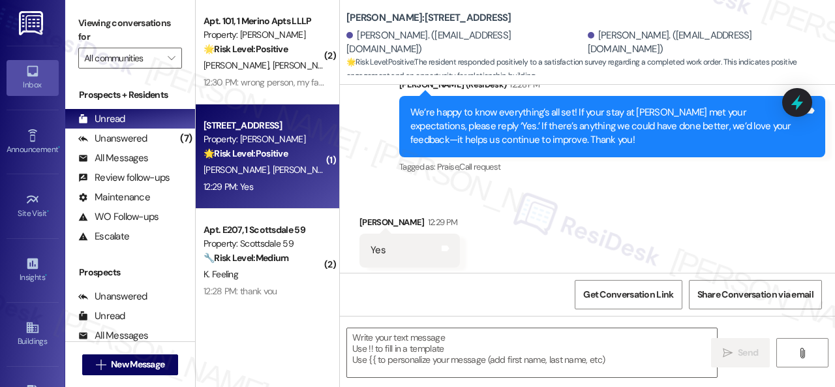
scroll to position [421, 0]
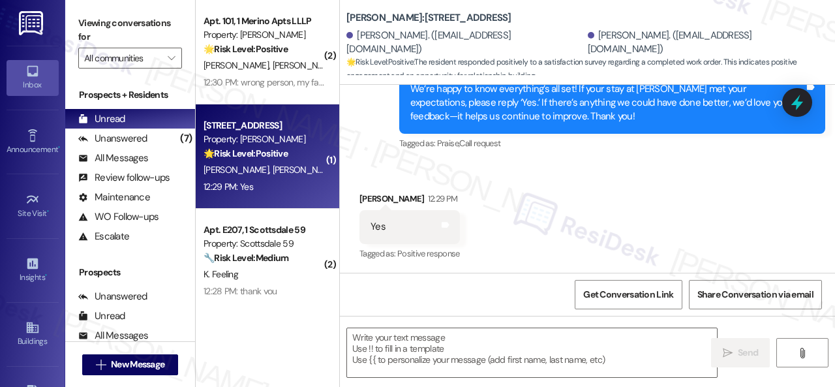
type textarea "Fetching suggested responses. Please feel free to read through the conversation…"
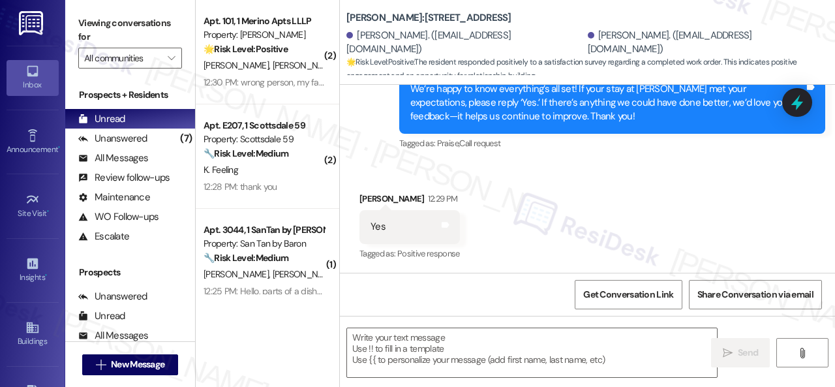
click at [380, 173] on div "Received via SMS [PERSON_NAME] 12:29 PM Yes Tags and notes Tagged as: Positive …" at bounding box center [587, 217] width 495 height 110
click at [445, 340] on textarea at bounding box center [532, 352] width 370 height 49
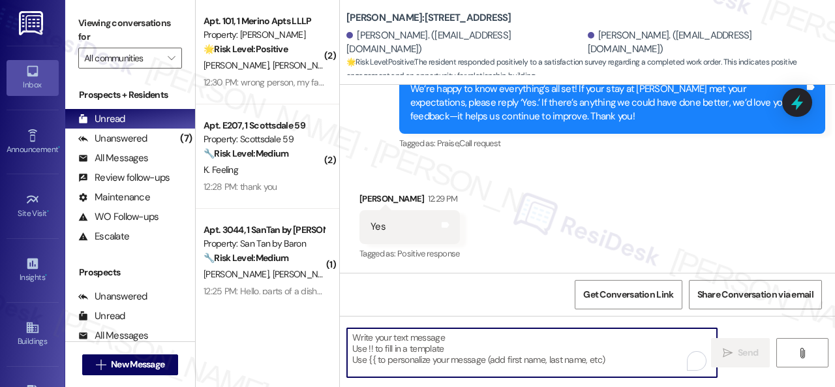
paste textarea "I'm glad you are satisfied with your home. Have you written a review for us bef…"
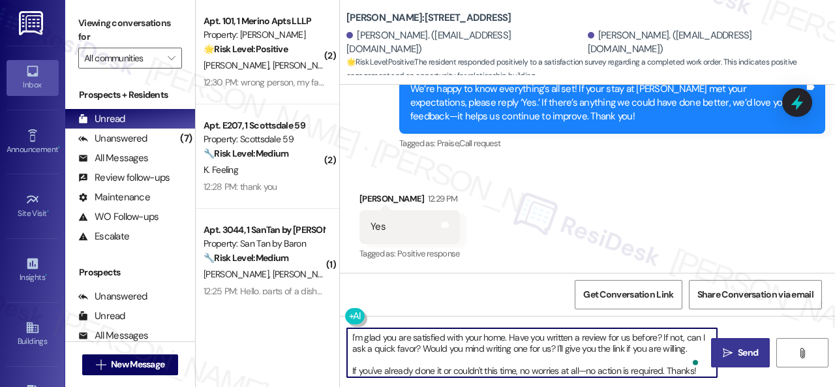
type textarea "I'm glad you are satisfied with your home. Have you written a review for us bef…"
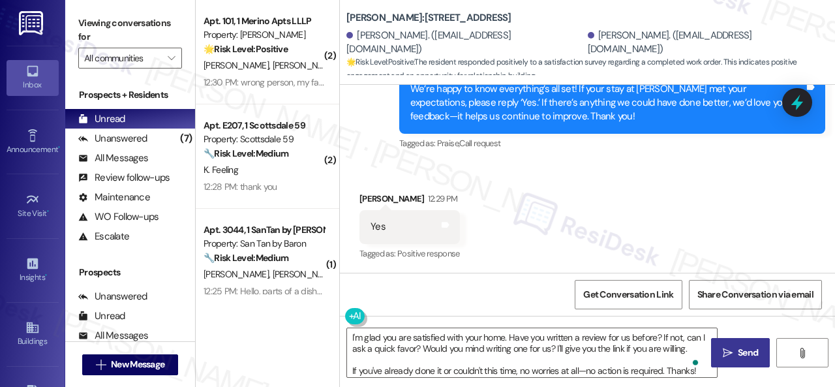
click at [741, 351] on span "Send" at bounding box center [747, 353] width 20 height 14
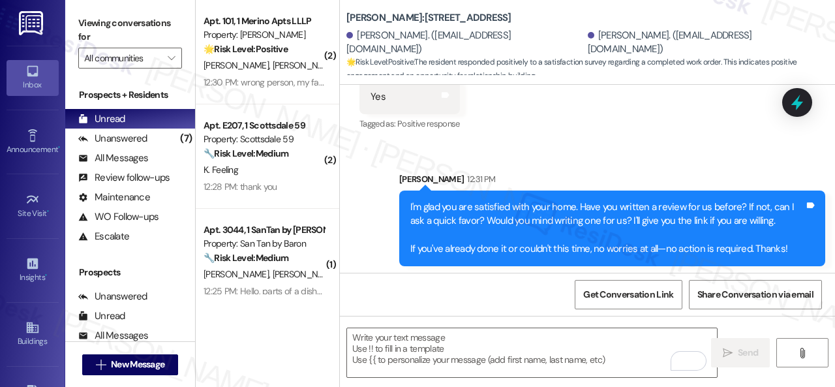
scroll to position [552, 0]
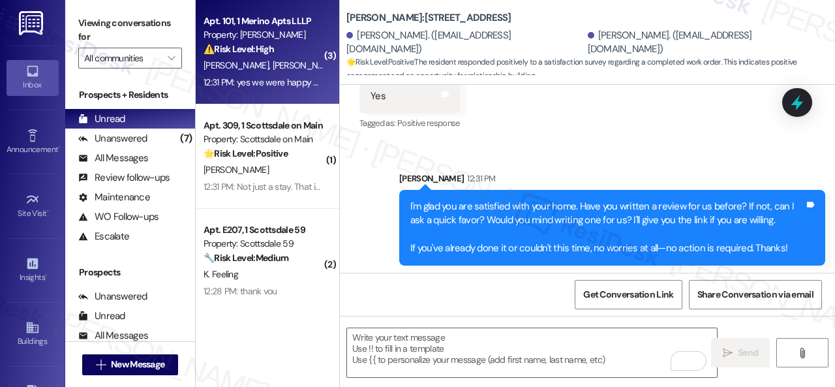
click at [306, 55] on div "⚠️ Risk Level: High The resident initially indicated dissatisfaction and a desi…" at bounding box center [263, 49] width 121 height 14
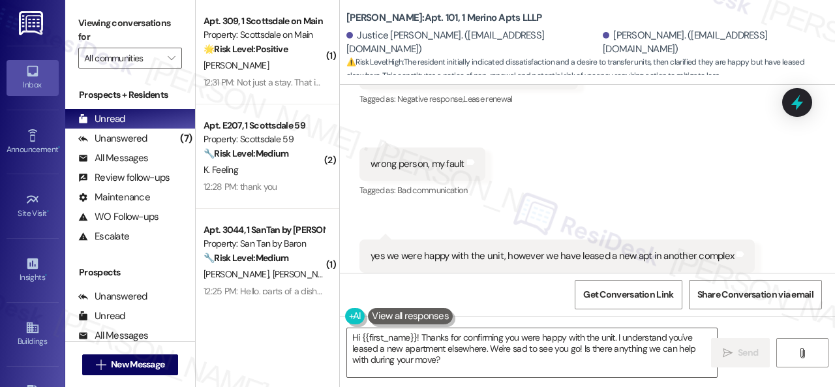
scroll to position [657, 0]
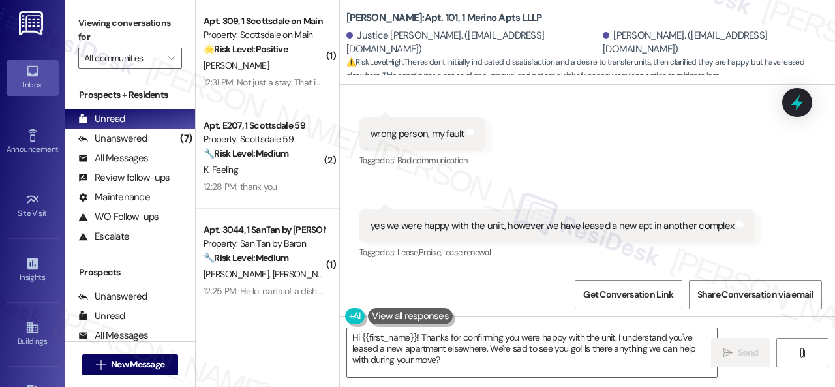
click at [594, 178] on div "Received via SMS Justin Savage Neutral 12:27 PM no, we were trying to transfer …" at bounding box center [587, 117] width 495 height 307
click at [429, 200] on div "Received via SMS 12:31 PM Justin Savage 12:31 PM yes we were happy with the uni…" at bounding box center [556, 236] width 415 height 72
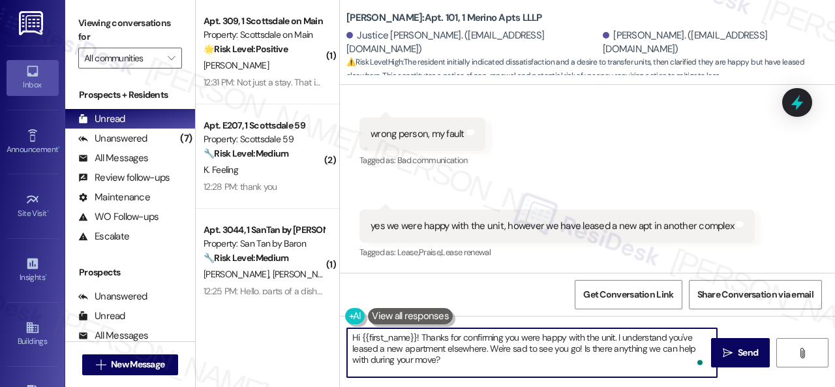
drag, startPoint x: 615, startPoint y: 338, endPoint x: 310, endPoint y: 340, distance: 304.5
click at [310, 340] on div "( 1 ) Apt. 309, 1 Scottsdale on Main Property: Scottsdale on Main 🌟 Risk Level:…" at bounding box center [515, 193] width 639 height 387
paste textarea "Thanks for the heads up, {{first_name}}!"
drag, startPoint x: 443, startPoint y: 341, endPoint x: 501, endPoint y: 333, distance: 59.3
click at [501, 333] on textarea "Thanks for the heads up, {{first_name}}! I understand you've leased a new apart…" at bounding box center [532, 352] width 370 height 49
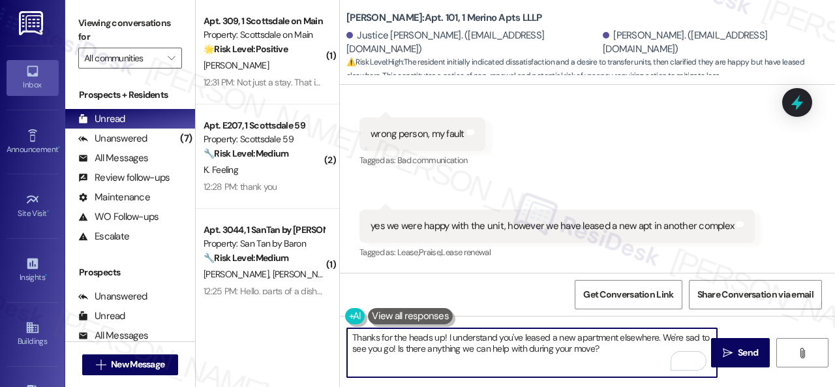
click at [449, 336] on textarea "Thanks for the heads up! I understand you've leased a new apartment elsewhere. …" at bounding box center [532, 352] width 370 height 49
drag, startPoint x: 394, startPoint y: 349, endPoint x: 608, endPoint y: 346, distance: 213.9
click at [608, 346] on textarea "Thanks for the heads up! I understand you've leased a new apartment elsewhere. …" at bounding box center [532, 352] width 370 height 49
paste textarea "Can you share why you decided to move out so I can send your feedback to the si…"
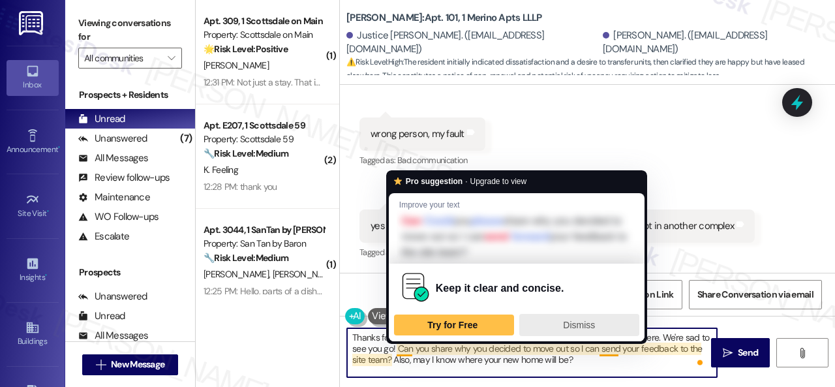
click at [572, 321] on span "Dismiss" at bounding box center [579, 324] width 32 height 10
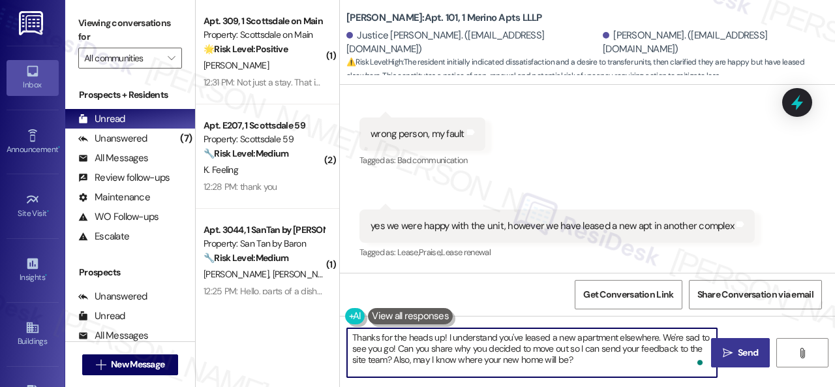
type textarea "Thanks for the heads up! I understand you've leased a new apartment elsewhere. …"
click at [737, 355] on span "Send" at bounding box center [747, 353] width 20 height 14
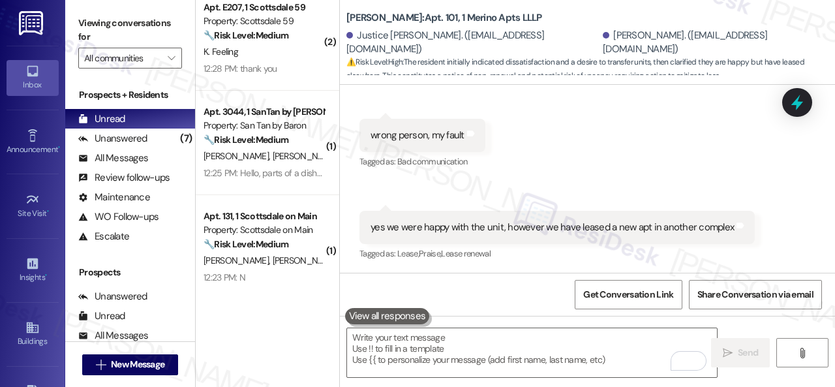
scroll to position [130, 0]
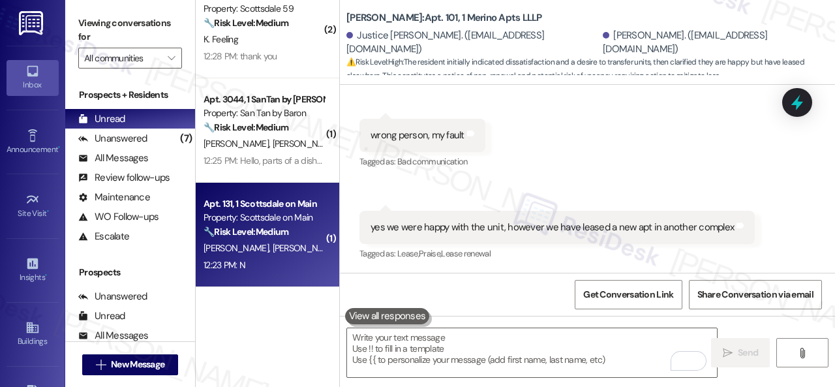
click at [265, 269] on div "12:23 PM: N 12:23 PM: N" at bounding box center [263, 265] width 123 height 16
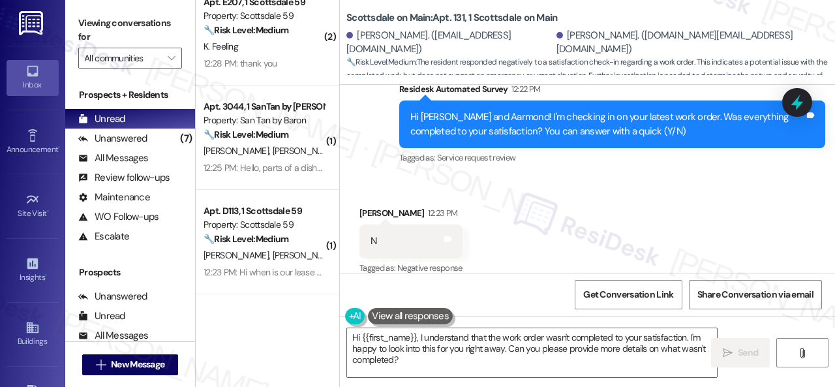
scroll to position [123, 0]
click at [372, 177] on div "Received via SMS Keefer Przeworski 12:23 PM N Tags and notes Tagged as: Negativ…" at bounding box center [587, 232] width 495 height 110
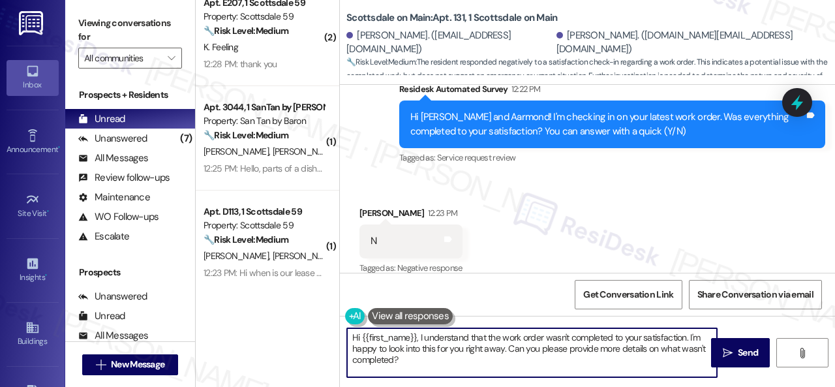
drag, startPoint x: 409, startPoint y: 364, endPoint x: 319, endPoint y: 339, distance: 94.0
click at [319, 339] on div "( 1 ) Apt. 309, 1 Scottsdale on Main Property: Scottsdale on Main 🌟 Risk Level:…" at bounding box center [515, 193] width 639 height 387
paste textarea "I'm sorry that the work order wasn't completed to your satisfaction. Can you pl…"
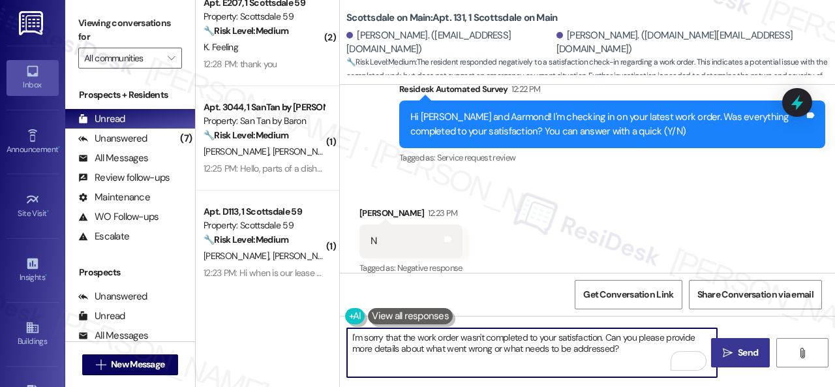
type textarea "I'm sorry that the work order wasn't completed to your satisfaction. Can you pl…"
click at [741, 347] on span "Send" at bounding box center [747, 353] width 20 height 14
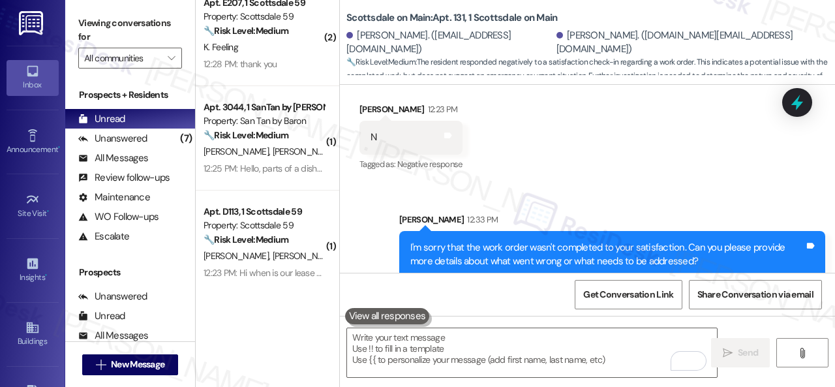
scroll to position [2000, 0]
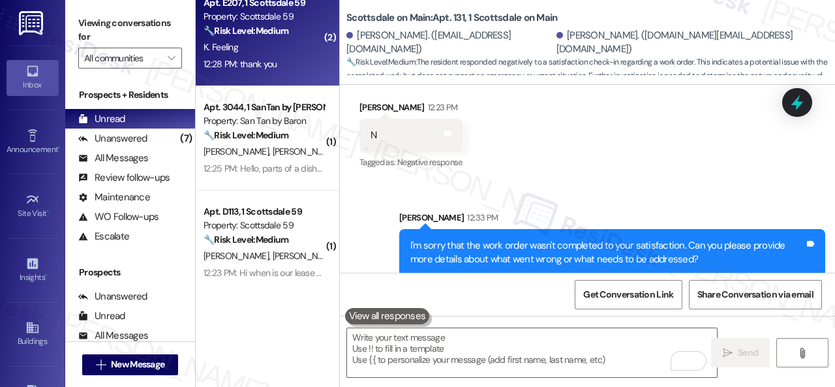
click at [291, 61] on div "12:28 PM: thank you 12:28 PM: thank you" at bounding box center [263, 64] width 123 height 16
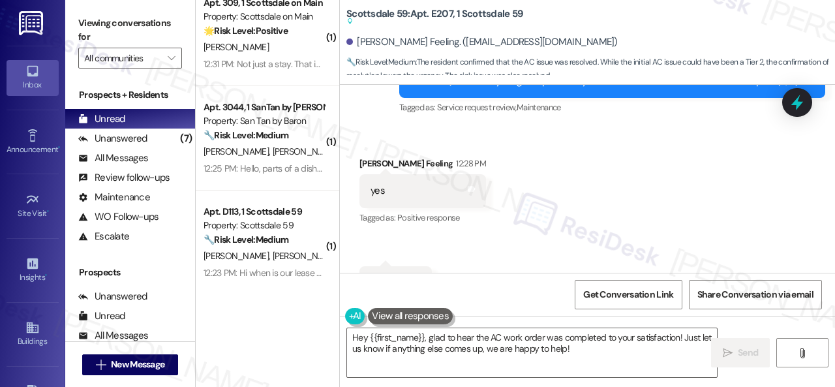
scroll to position [2403, 0]
drag, startPoint x: 388, startPoint y: 191, endPoint x: 404, endPoint y: 211, distance: 26.0
click at [388, 191] on div "Received via SMS Kendall Feeling 12:28 PM yes Tags and notes Tagged as: Positiv…" at bounding box center [587, 228] width 495 height 202
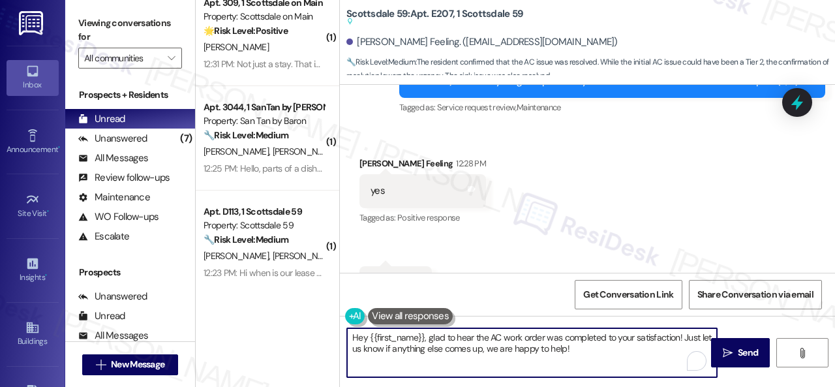
drag, startPoint x: 612, startPoint y: 357, endPoint x: 267, endPoint y: 328, distance: 345.5
click at [267, 328] on div "( 1 ) Apt. 309, 1 Scottsdale on Main Property: Scottsdale on Main 🌟 Risk Level:…" at bounding box center [515, 193] width 639 height 387
paste textarea "We’re happy to know everything’s all set! If your stay at {{property}} met your…"
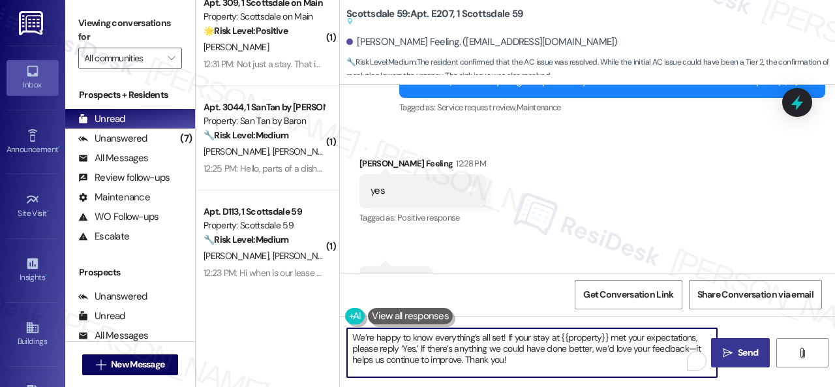
type textarea "We’re happy to know everything’s all set! If your stay at {{property}} met your…"
click at [720, 346] on span " Send" at bounding box center [740, 353] width 41 height 14
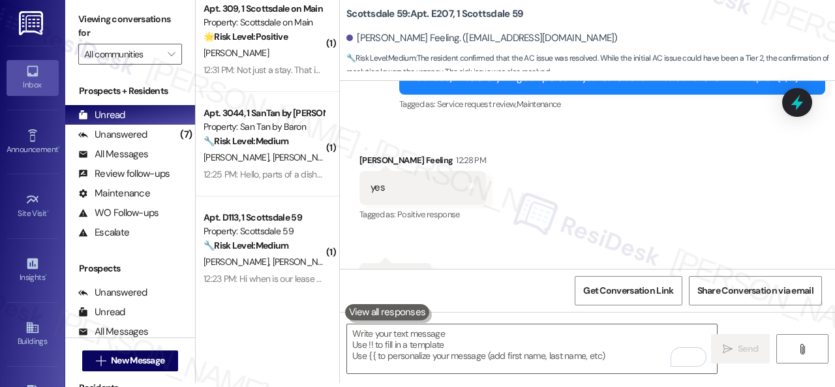
scroll to position [0, 0]
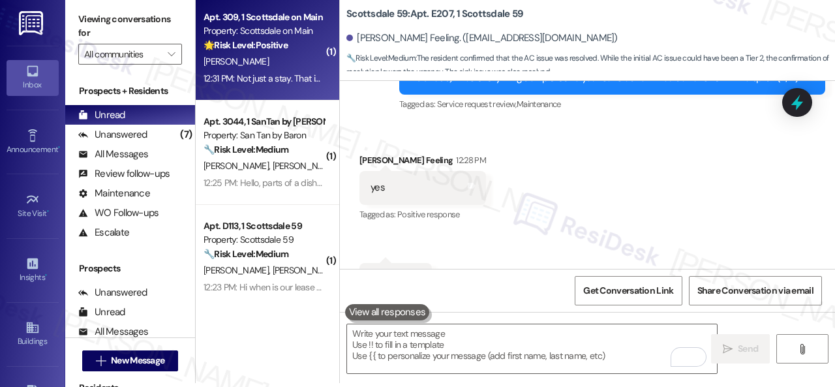
click at [274, 62] on div "[PERSON_NAME]" at bounding box center [263, 61] width 123 height 16
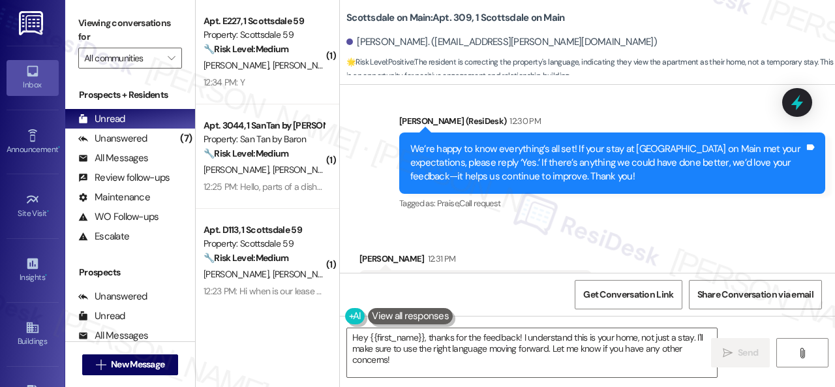
scroll to position [421, 0]
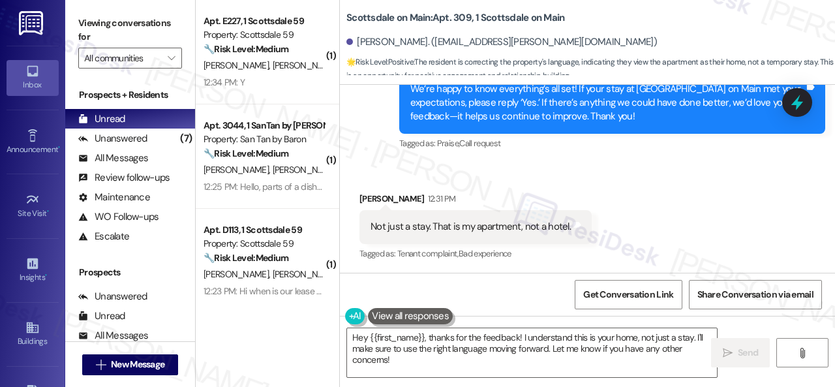
drag, startPoint x: 400, startPoint y: 166, endPoint x: 409, endPoint y: 171, distance: 10.5
click at [400, 166] on div "Received via SMS Cody Weaver 12:31 PM Not just a stay. That is my apartment, no…" at bounding box center [587, 217] width 495 height 110
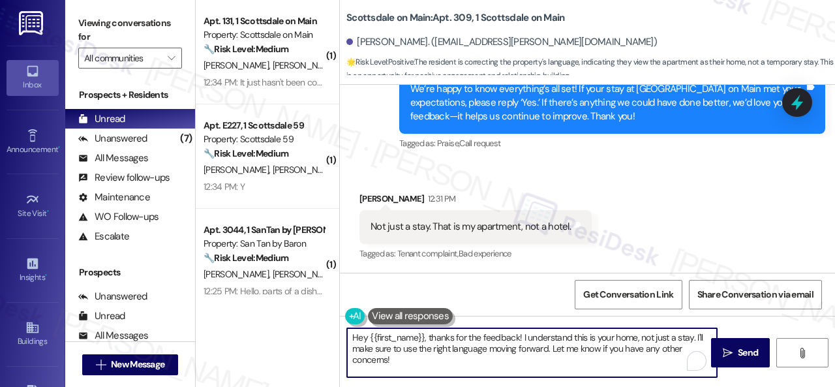
drag, startPoint x: 415, startPoint y: 367, endPoint x: 312, endPoint y: 308, distance: 118.6
click at [304, 308] on div "( 1 ) Apt. 131, 1 Scottsdale on Main Property: Scottsdale on Main 🔧 Risk Level:…" at bounding box center [515, 193] width 639 height 387
paste textarea "Thanks for your feedback. We appreciate it. Enjoy your day"
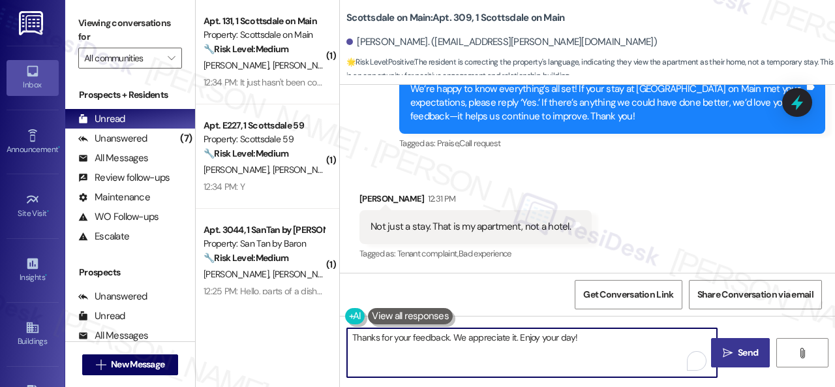
click at [747, 347] on span "Send" at bounding box center [747, 353] width 20 height 14
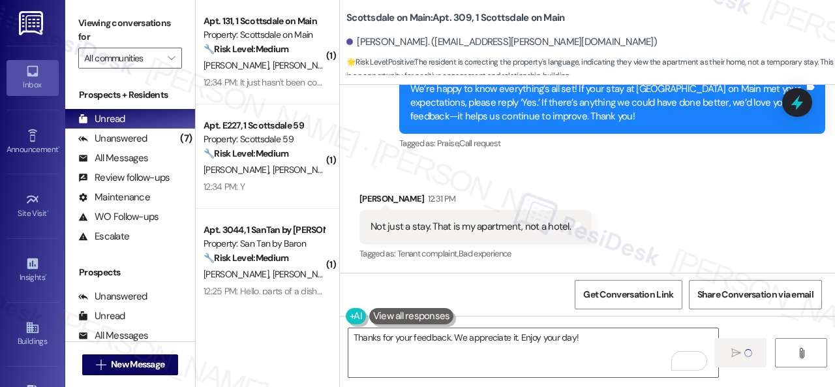
type textarea "Fetching suggested responses. Please feel free to read through the conversation…"
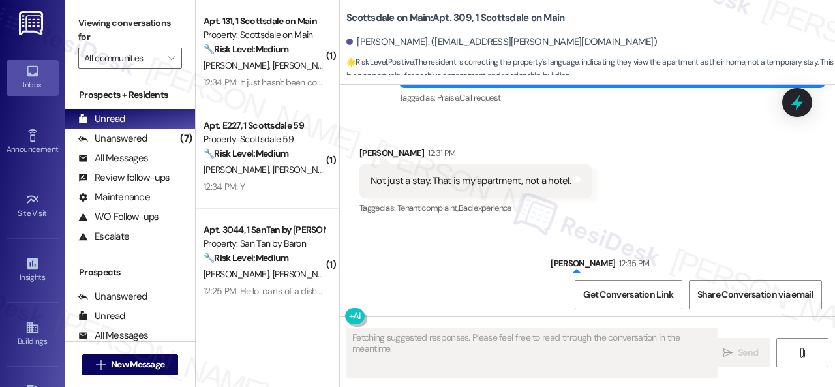
scroll to position [512, 0]
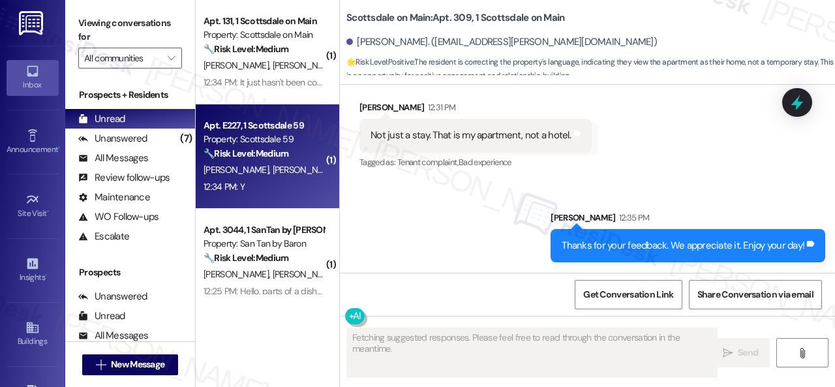
click at [297, 181] on div "12:34 PM: Y 12:34 PM: Y" at bounding box center [263, 187] width 123 height 16
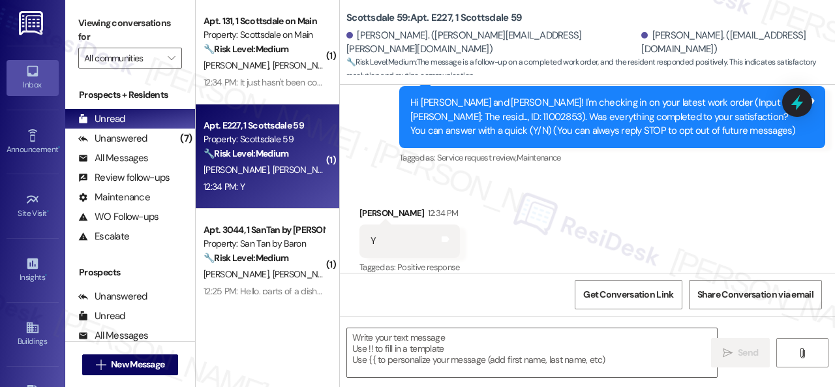
type textarea "Fetching suggested responses. Please feel free to read through the conversation…"
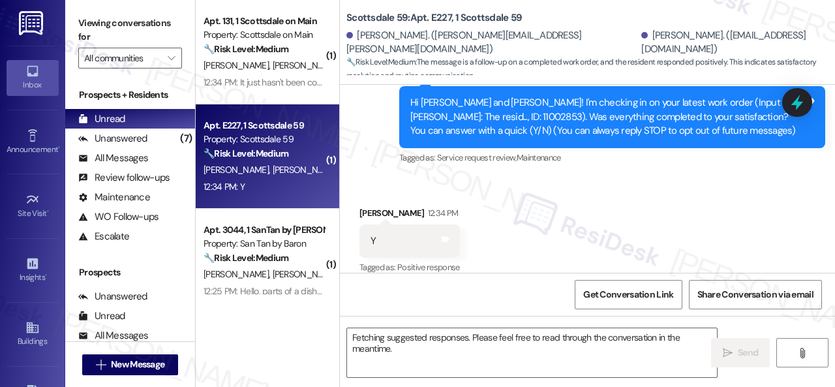
scroll to position [173, 0]
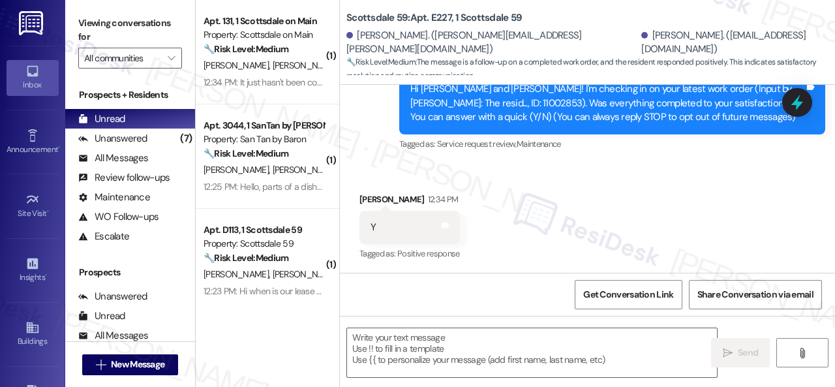
click at [409, 186] on div "Received via SMS Daniel Burkhart 12:34 PM Y Tags and notes Tagged as: Positive …" at bounding box center [409, 228] width 120 height 91
click at [460, 351] on textarea at bounding box center [532, 352] width 370 height 49
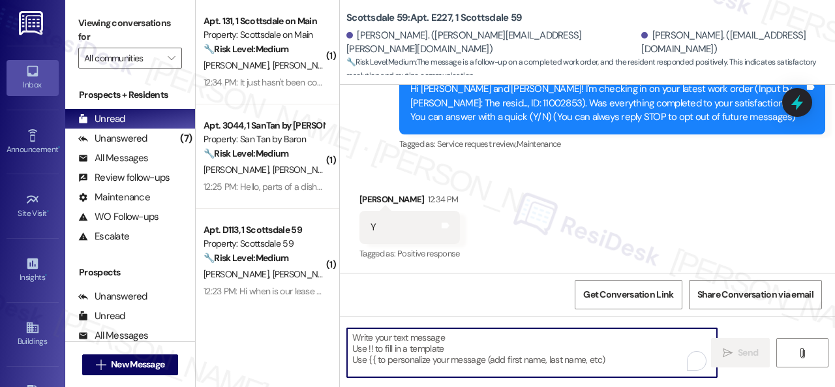
paste textarea "We’re happy to know everything’s all set! If your stay at {{property}} met your…"
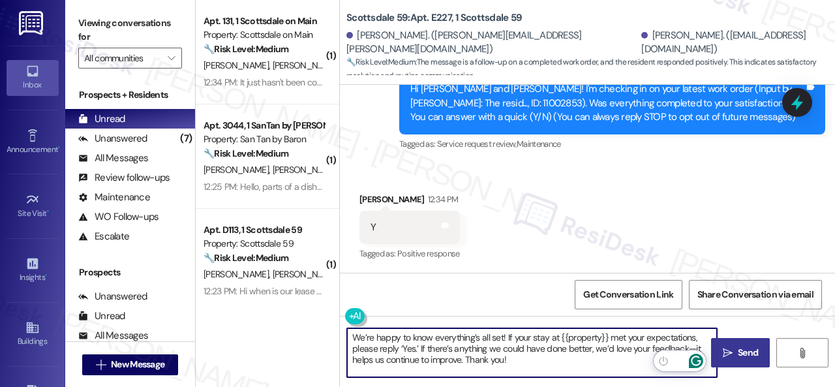
type textarea "We’re happy to know everything’s all set! If your stay at {{property}} met your…"
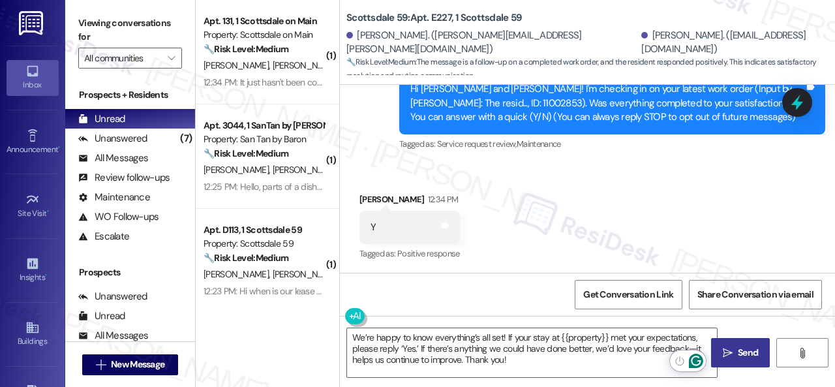
click at [735, 351] on span "Send" at bounding box center [747, 353] width 25 height 14
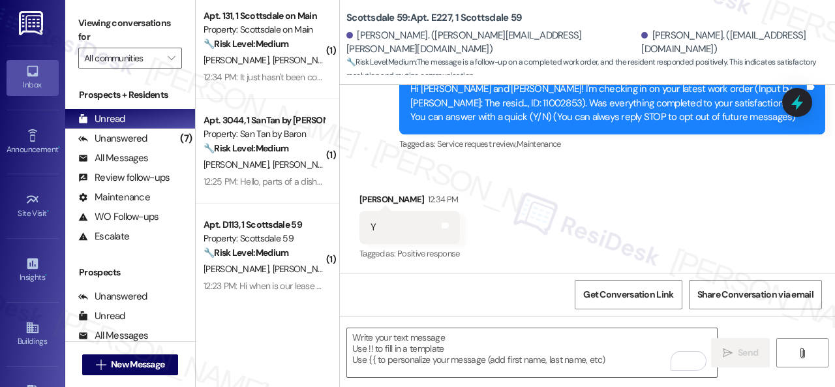
scroll to position [0, 0]
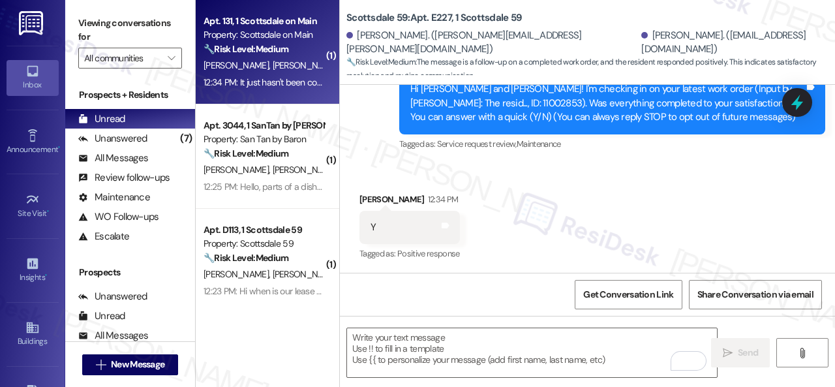
click at [308, 75] on div "12:34 PM: It just hasn't been completed yet, no problems! 12:34 PM: It just has…" at bounding box center [263, 82] width 123 height 16
type textarea "Fetching suggested responses. Please feel free to read through the conversation…"
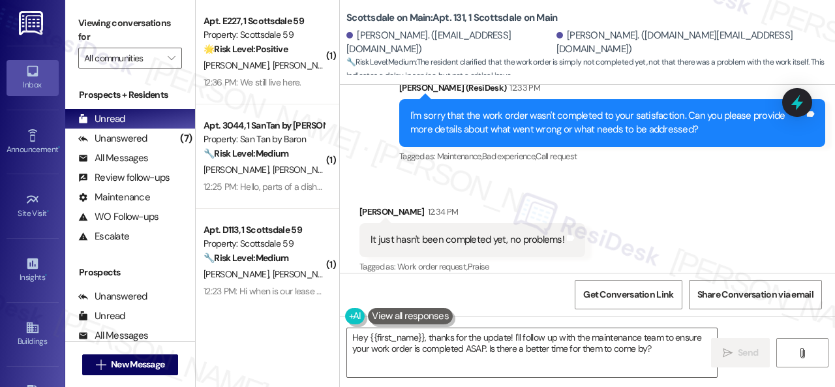
scroll to position [4, 0]
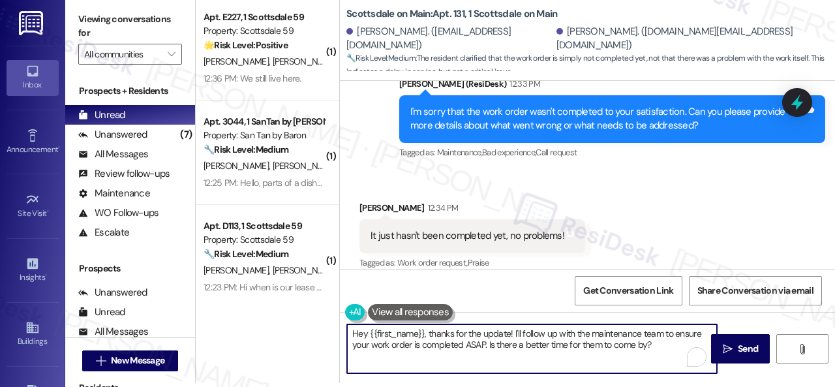
drag, startPoint x: 653, startPoint y: 342, endPoint x: 233, endPoint y: 331, distance: 420.7
click at [263, 325] on div "( 1 ) Apt. E227, 1 Scottsdale 59 Property: Scottsdale 59 🌟 Risk Level: Positive…" at bounding box center [515, 189] width 639 height 387
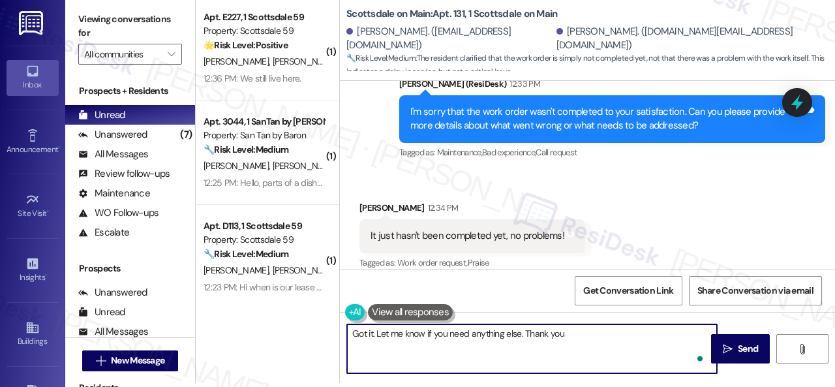
type textarea "Got it. Let me know if you need anything else. Thank you!"
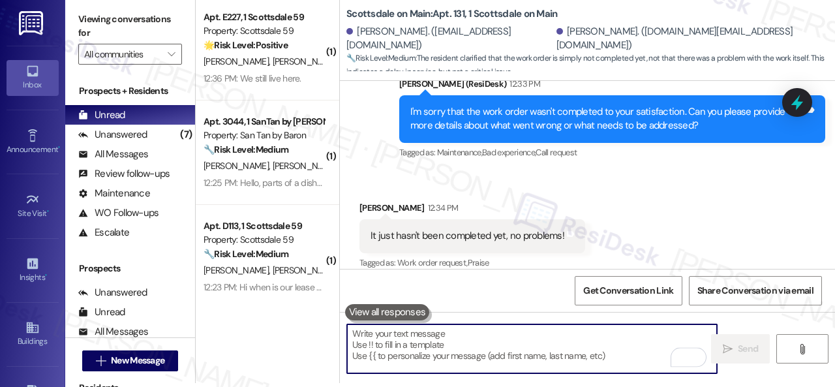
scroll to position [2129, 0]
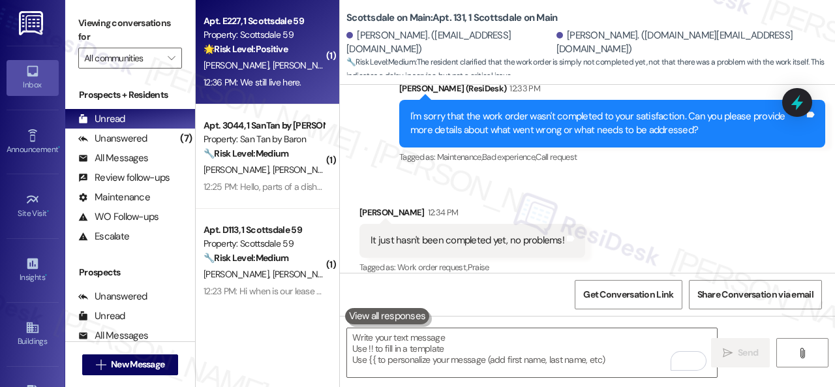
click at [319, 69] on div "R. Burkhart D. Burkhart" at bounding box center [263, 65] width 123 height 16
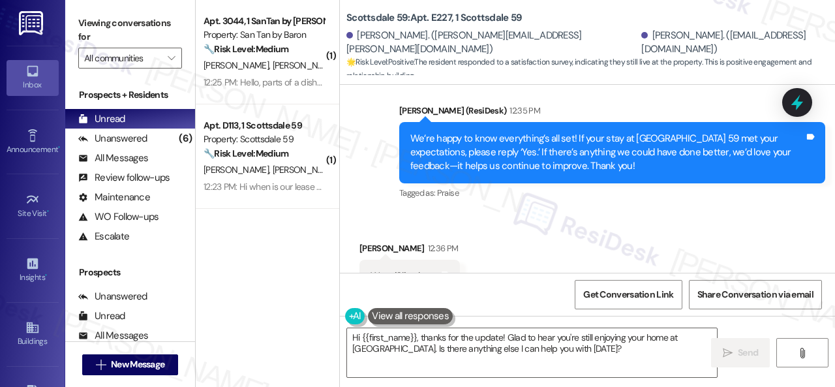
scroll to position [422, 0]
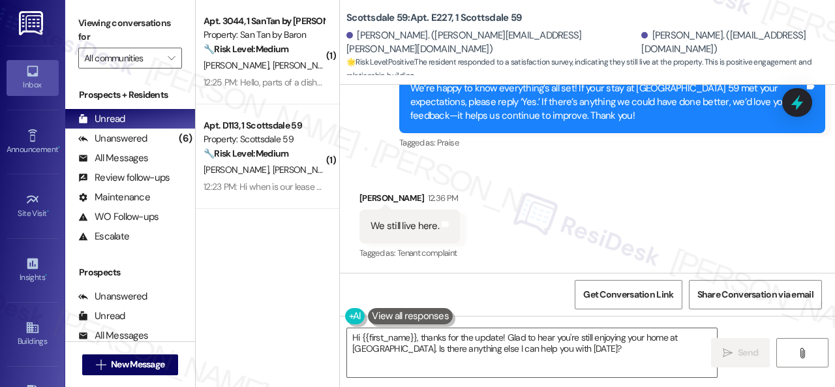
click at [351, 126] on div "Sent via SMS Sarah (ResiDesk) 12:35 PM We’re happy to know everything’s all set…" at bounding box center [587, 93] width 495 height 138
click at [391, 337] on textarea "Hi {{first_name}}, thanks for the update! Glad to hear you're still enjoying yo…" at bounding box center [532, 352] width 370 height 49
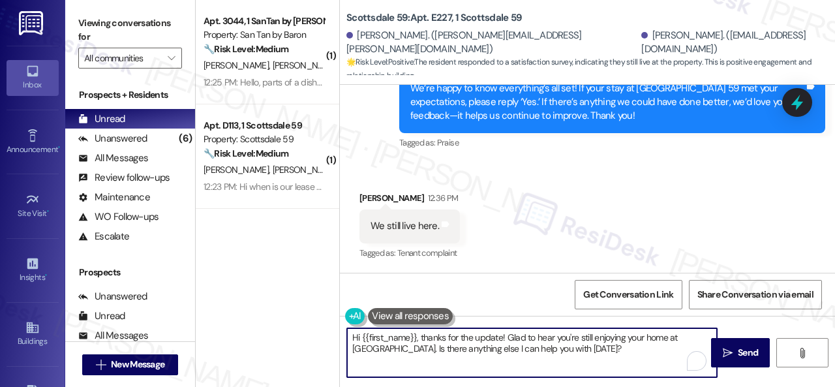
paste textarea "Thanks for your feedback. We appreciate it. Enjoy your day!"
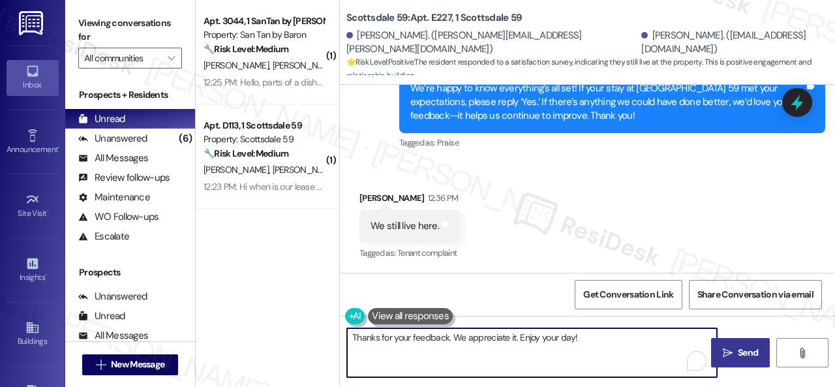
type textarea "Thanks for your feedback. We appreciate it. Enjoy your day!"
click at [737, 352] on span "Send" at bounding box center [747, 353] width 20 height 14
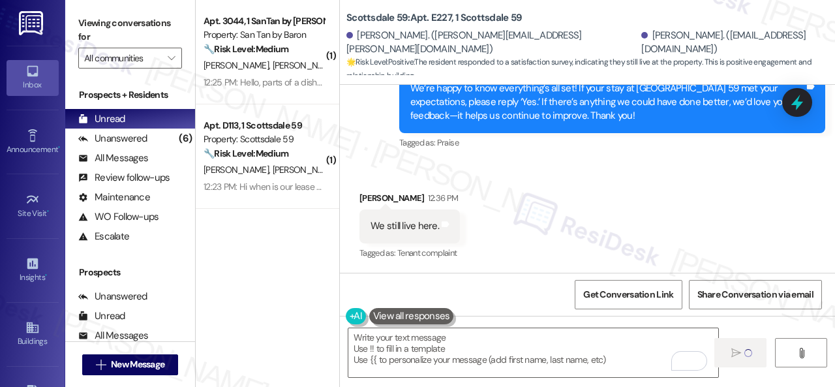
type textarea "Fetching suggested responses. Please feel free to read through the conversation…"
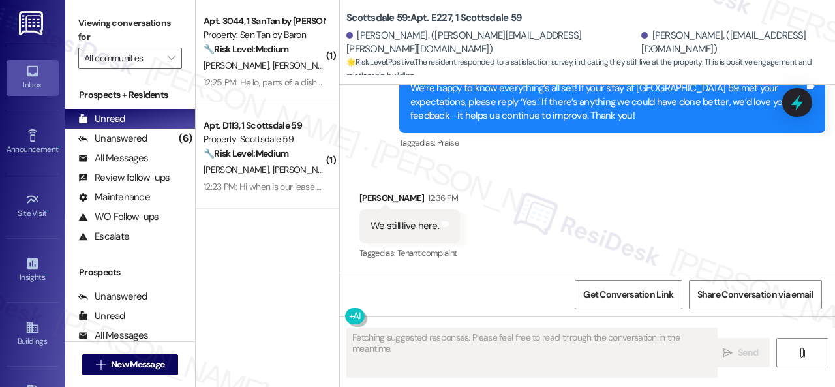
scroll to position [421, 0]
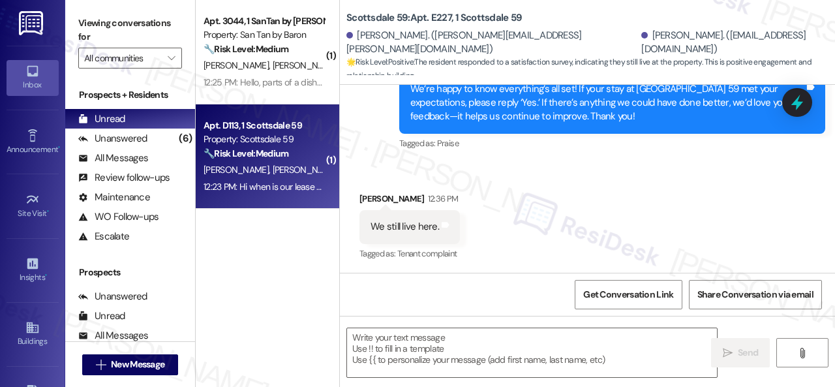
click at [306, 166] on div "J. Webb K. Mccabe" at bounding box center [263, 170] width 123 height 16
type textarea "Fetching suggested responses. Please feel free to read through the conversation…"
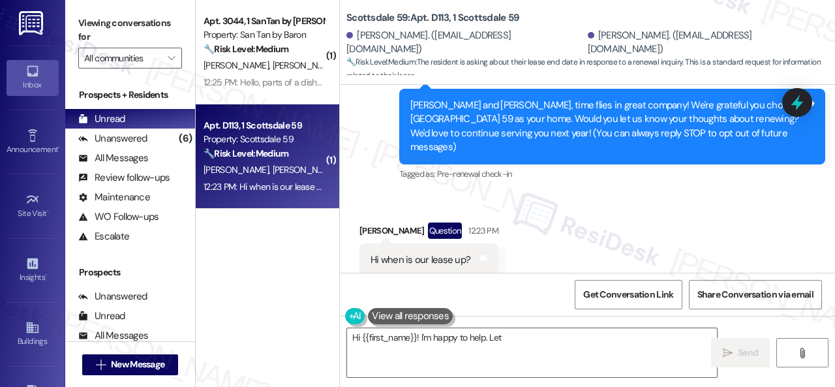
scroll to position [150, 0]
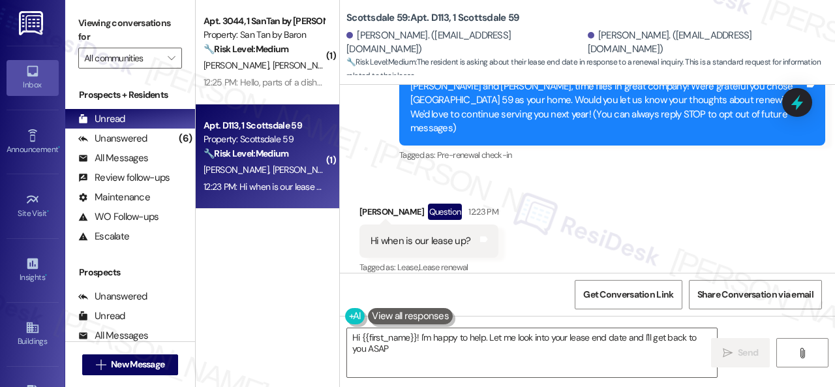
type textarea "Hi {{first_name}}! I'm happy to help. Let me look into your lease end date and …"
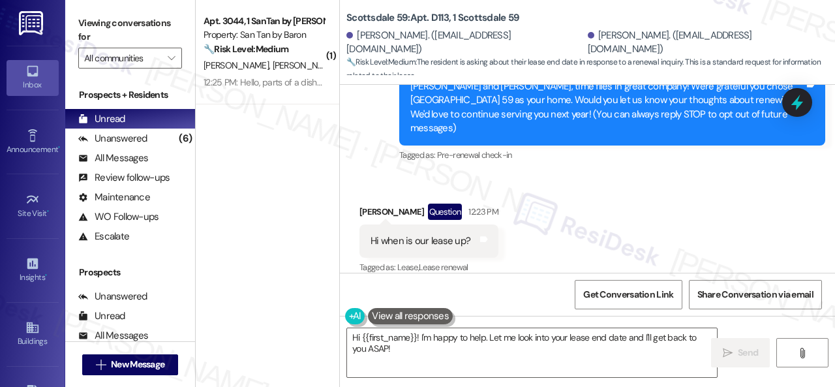
click at [649, 194] on div "Received via SMS Jada Webb Question 12:23 PM Hi when is our lease up? Tags and …" at bounding box center [587, 230] width 495 height 113
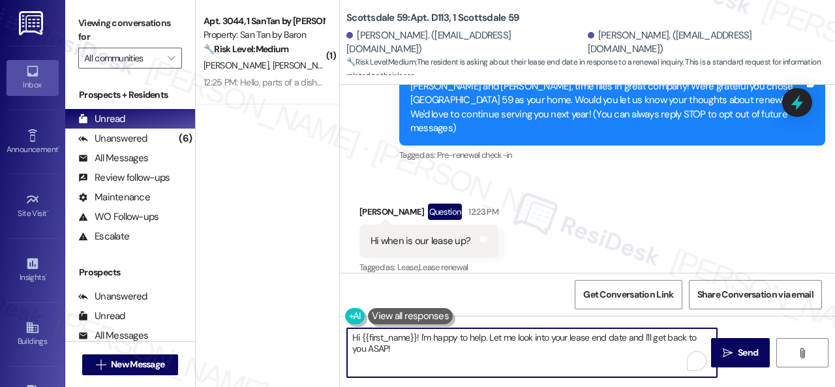
drag, startPoint x: 488, startPoint y: 334, endPoint x: 304, endPoint y: 334, distance: 184.5
click at [304, 334] on div "( 1 ) Apt. 3044, 1 SanTan by Baron Property: San Tan by Baron 🔧 Risk Level: Med…" at bounding box center [515, 193] width 639 height 387
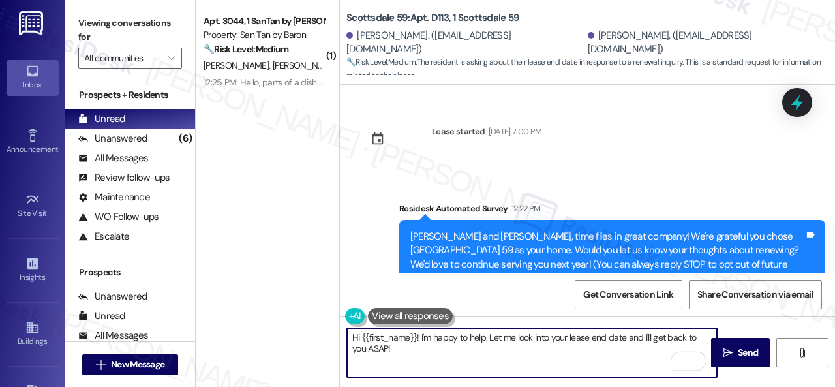
scroll to position [20, 0]
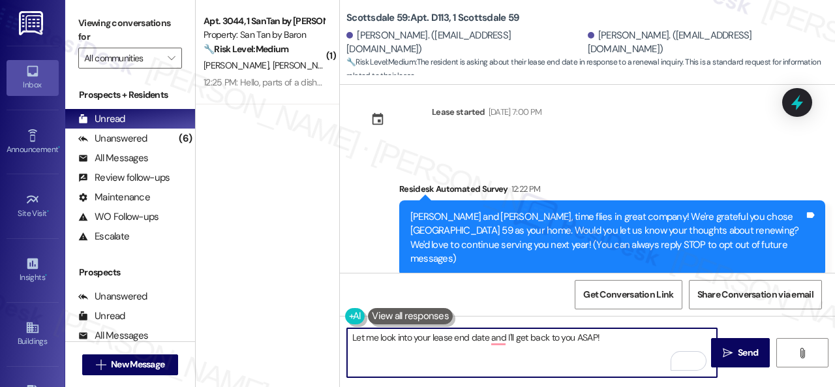
click at [618, 339] on textarea "Let me look into your lease end date and I'll get back to you ASAP!" at bounding box center [532, 352] width 370 height 49
type textarea "Let me look into your lease end date and I'll get back to you ASAP!"
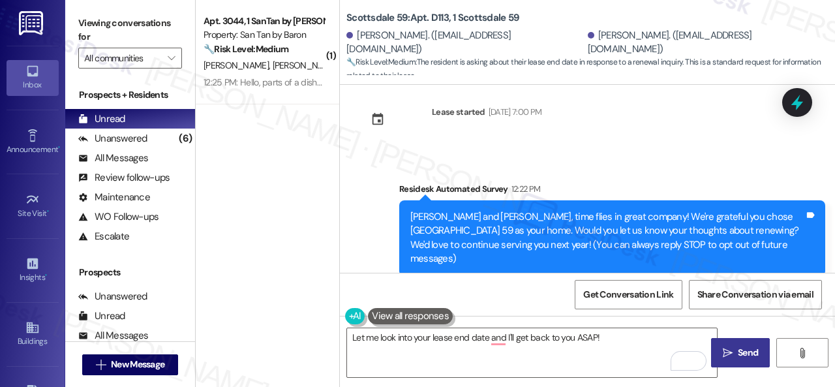
click at [746, 358] on span "Send" at bounding box center [747, 353] width 20 height 14
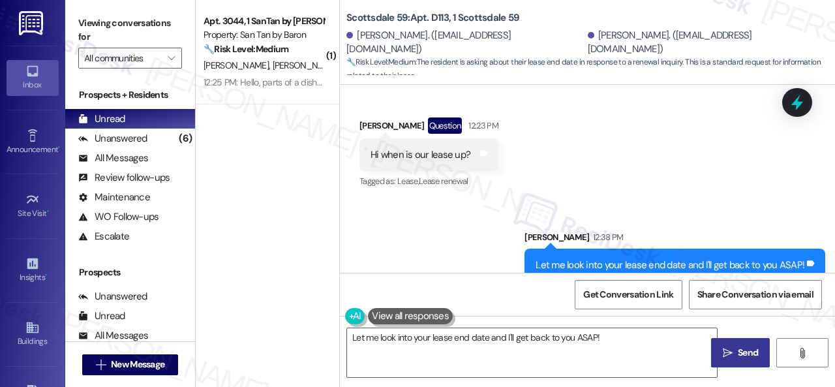
scroll to position [241, 0]
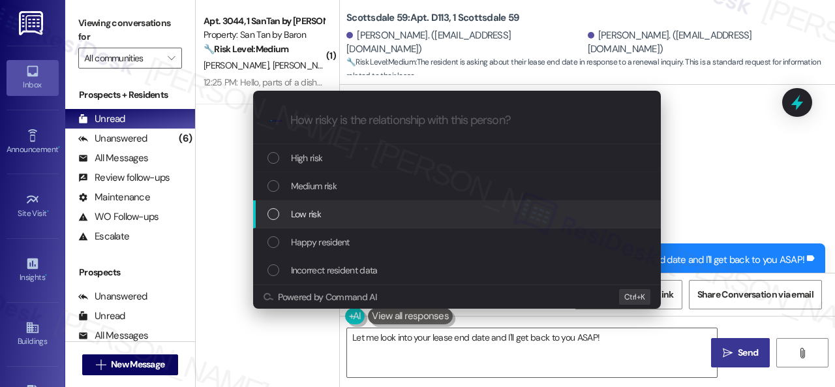
click at [306, 207] on span "Low risk" at bounding box center [306, 214] width 30 height 14
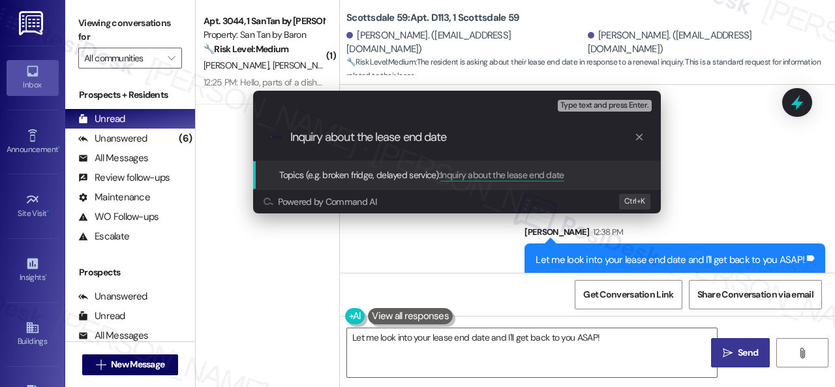
type input "Inquiry about the lease end date."
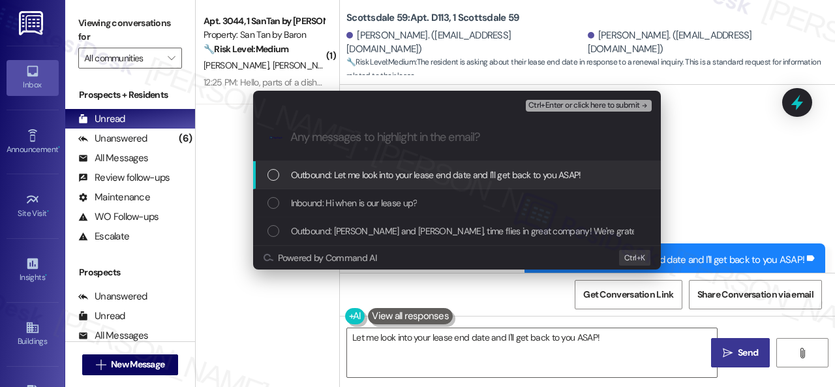
click at [306, 206] on span "Inbound: Hi when is our lease up?" at bounding box center [354, 203] width 126 height 14
click at [556, 110] on span "Ctrl+Enter or click here to submit" at bounding box center [583, 105] width 111 height 9
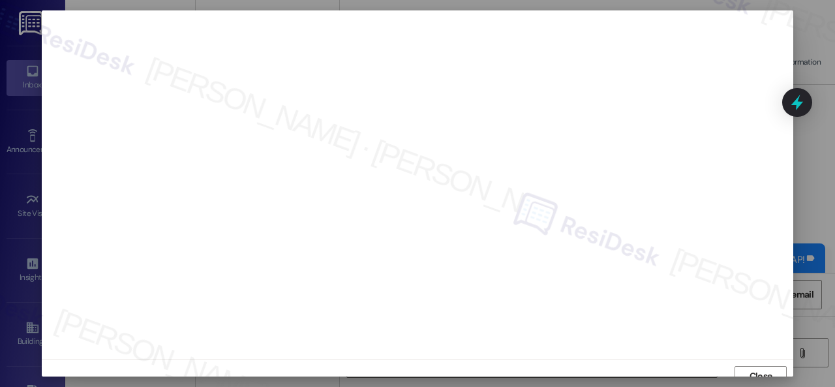
scroll to position [10, 0]
click at [752, 361] on span "Close" at bounding box center [760, 366] width 23 height 14
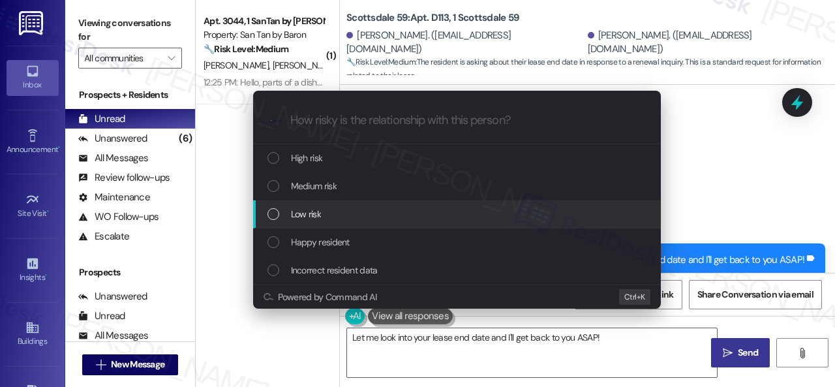
click at [301, 213] on span "Low risk" at bounding box center [306, 214] width 30 height 14
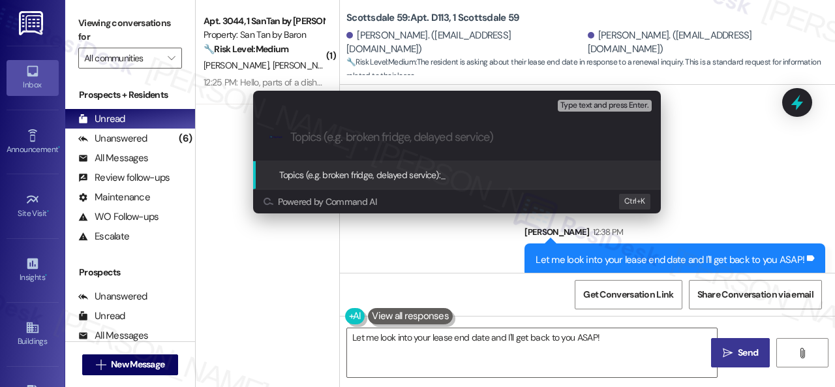
paste input "Inquiry about the lease end date."
type input "Inquiry about the lease end date."
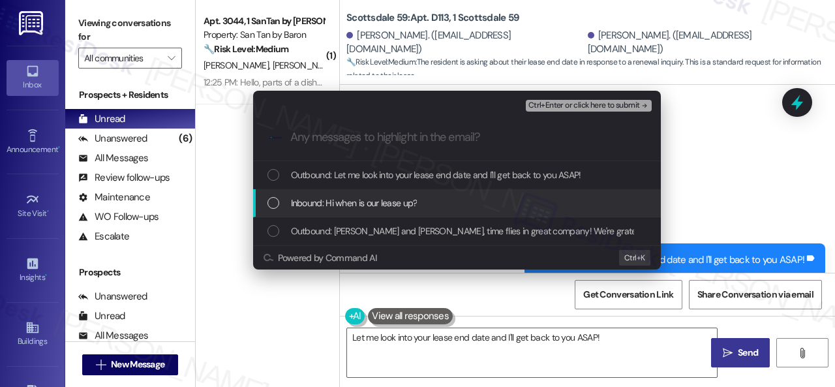
drag, startPoint x: 376, startPoint y: 202, endPoint x: 404, endPoint y: 189, distance: 30.3
click at [378, 203] on span "Inbound: Hi when is our lease up?" at bounding box center [354, 203] width 126 height 14
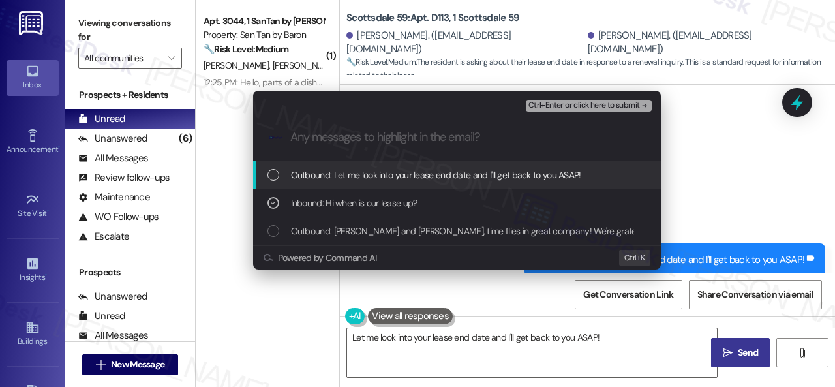
click at [552, 103] on span "Ctrl+Enter or click here to submit" at bounding box center [583, 105] width 111 height 9
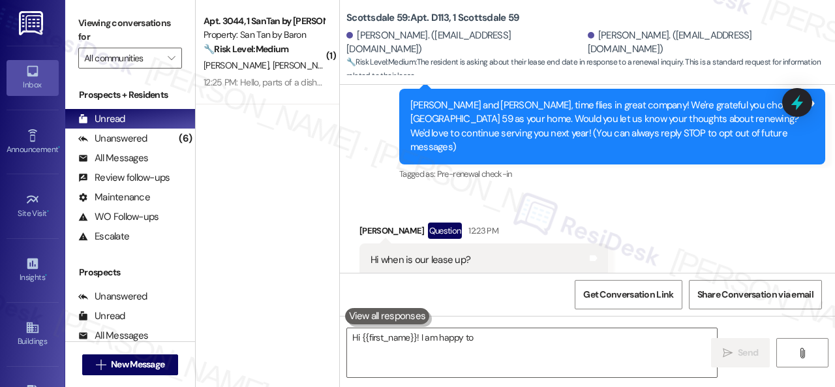
scroll to position [150, 0]
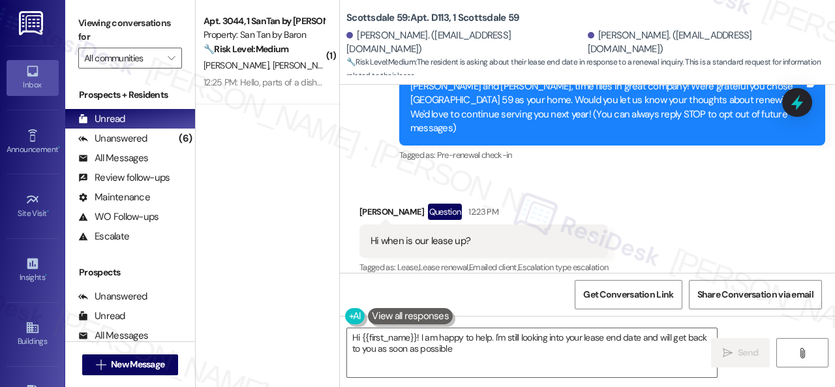
type textarea "Hi {{first_name}}! I am happy to help. I'm still looking into your lease end da…"
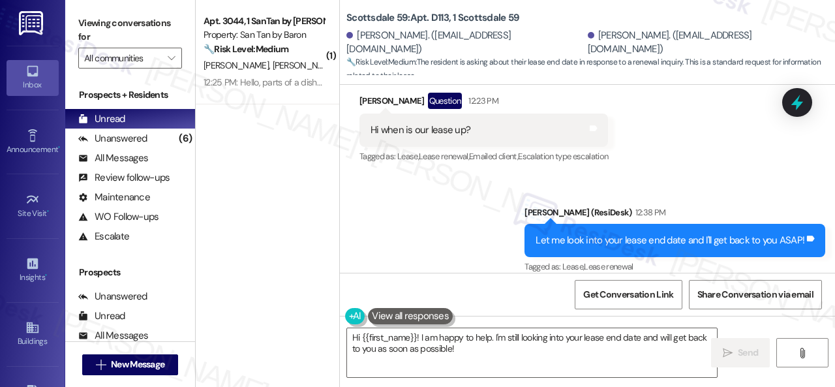
scroll to position [4, 0]
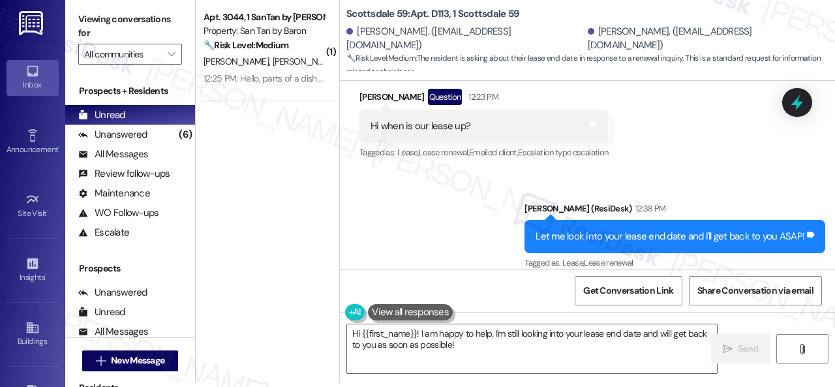
drag, startPoint x: 280, startPoint y: 68, endPoint x: 381, endPoint y: 65, distance: 101.1
click at [280, 67] on div "[PERSON_NAME] [PERSON_NAME]" at bounding box center [263, 61] width 123 height 16
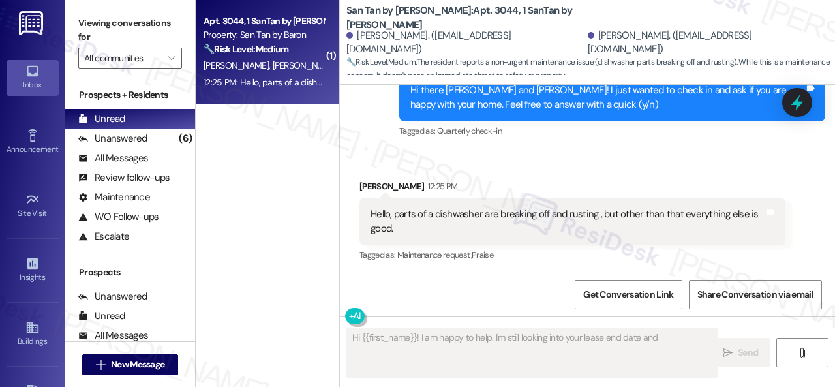
scroll to position [585, 0]
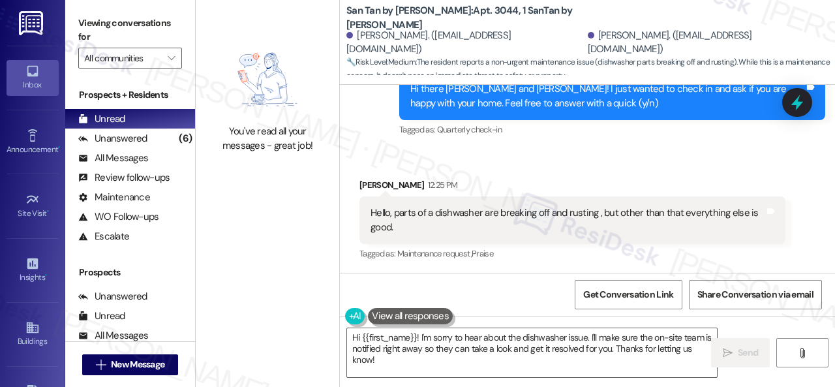
click at [637, 173] on div "Received via SMS [PERSON_NAME] 12:25 PM Hello, parts of a dishwasher are breaki…" at bounding box center [571, 220] width 445 height 104
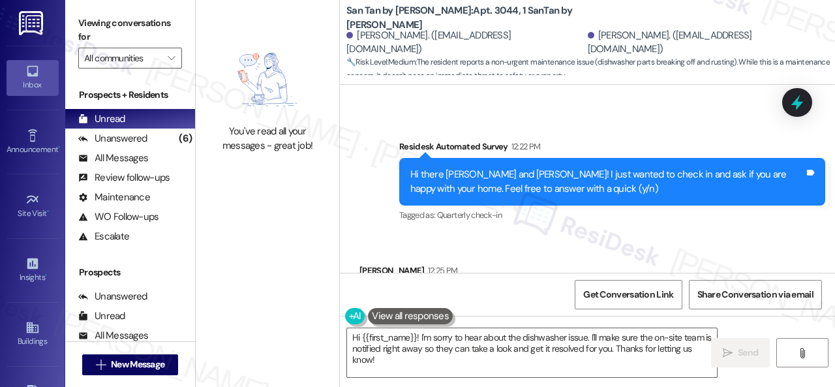
scroll to position [586, 0]
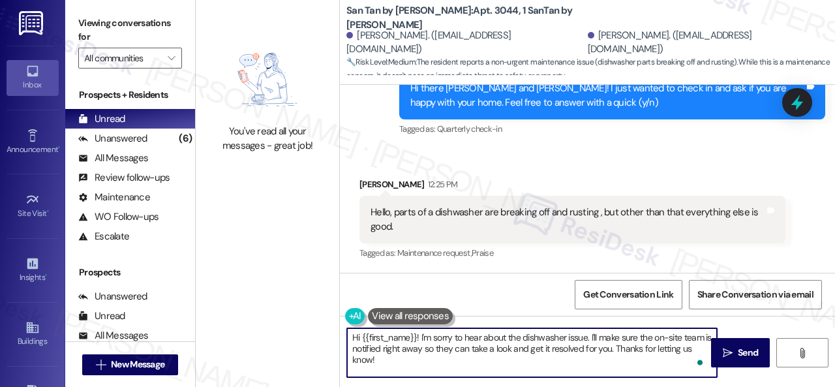
drag, startPoint x: 590, startPoint y: 338, endPoint x: 599, endPoint y: 370, distance: 33.7
click at [599, 370] on textarea "Hi {{first_name}}! I'm sorry to hear about the dishwasher issue. I'll make sure…" at bounding box center [532, 352] width 370 height 49
paste textarea "s there already a work order for the issue? If so, may I have the work order nu…"
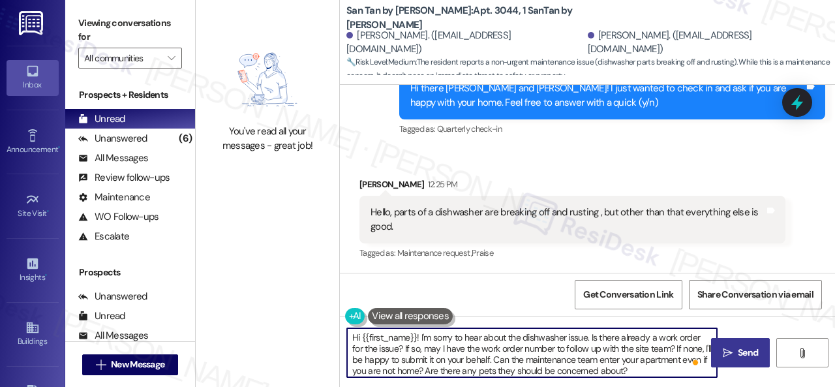
type textarea "Hi {{first_name}}! I'm sorry to hear about the dishwasher issue. Is there alrea…"
click at [741, 344] on button " Send" at bounding box center [740, 352] width 59 height 29
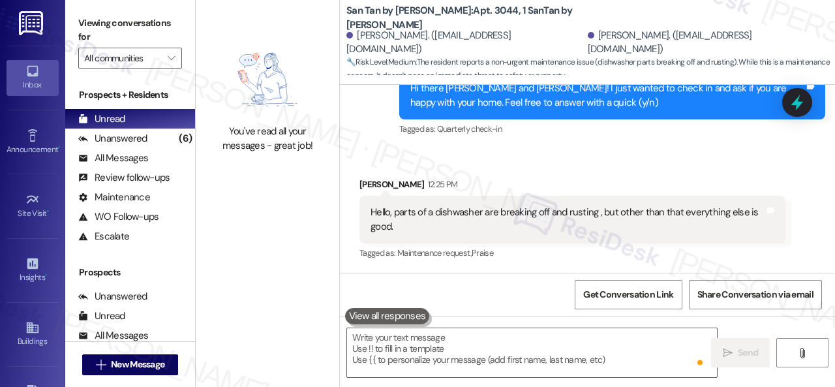
scroll to position [585, 0]
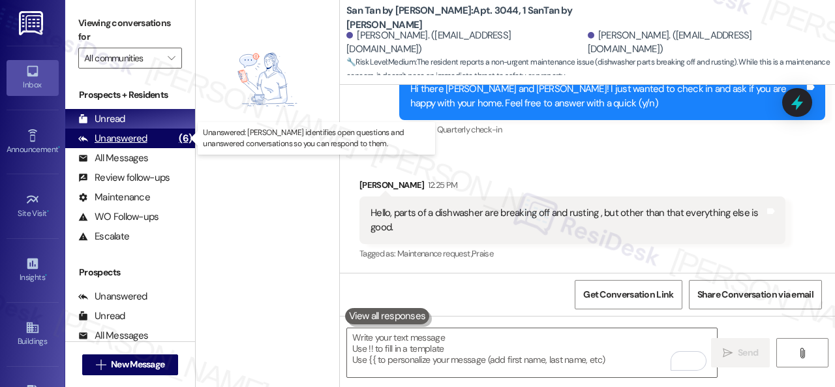
click at [109, 139] on div "Unanswered" at bounding box center [112, 139] width 69 height 14
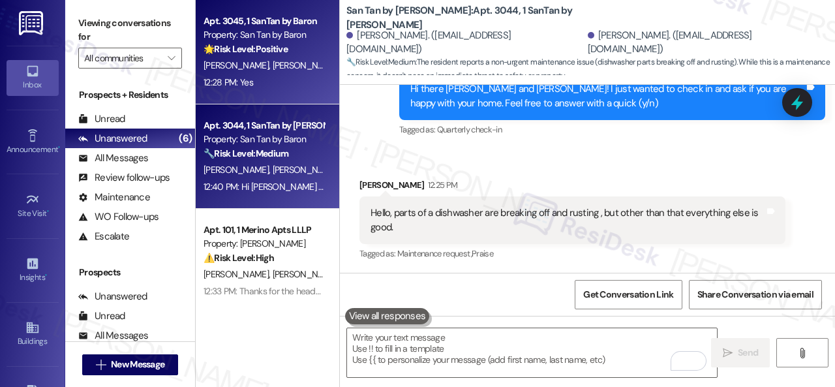
click at [312, 72] on div "[PERSON_NAME] [PERSON_NAME]" at bounding box center [263, 65] width 123 height 16
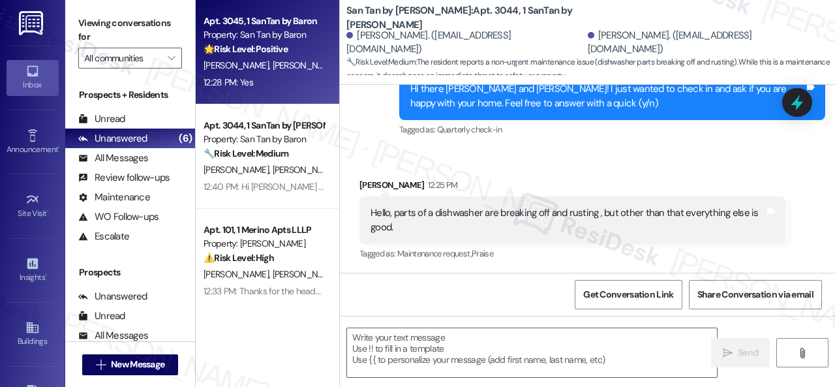
type textarea "Fetching suggested responses. Please feel free to read through the conversation…"
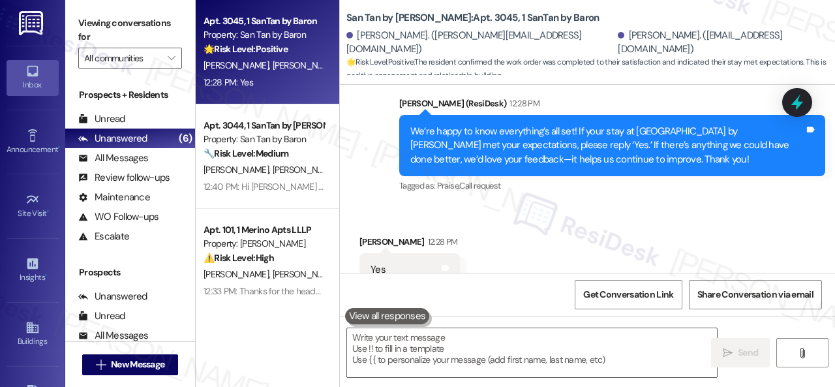
scroll to position [649, 0]
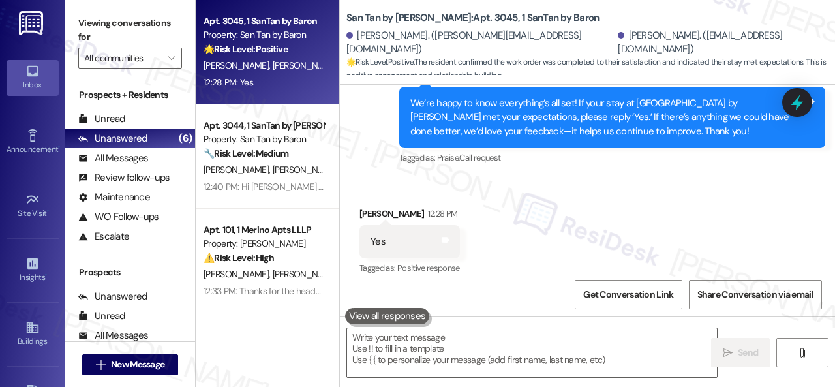
click at [365, 177] on div "Received via SMS [PERSON_NAME] 12:28 PM Yes Tags and notes Tagged as: Positive …" at bounding box center [587, 232] width 495 height 110
click at [421, 357] on textarea at bounding box center [532, 352] width 370 height 49
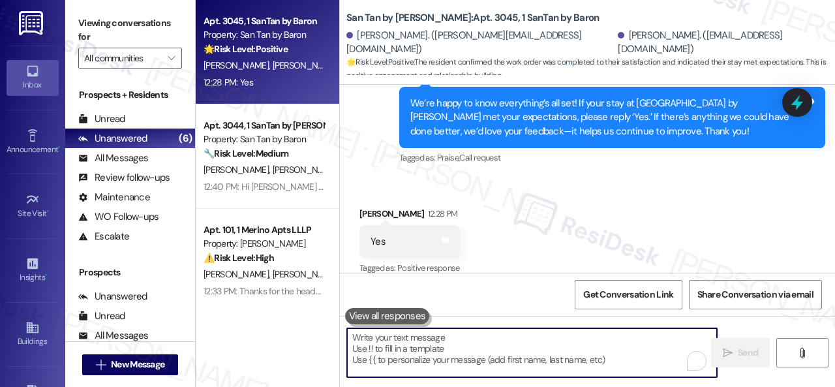
paste textarea "I'm glad you are satisfied with your home. Have you written a review for us bef…"
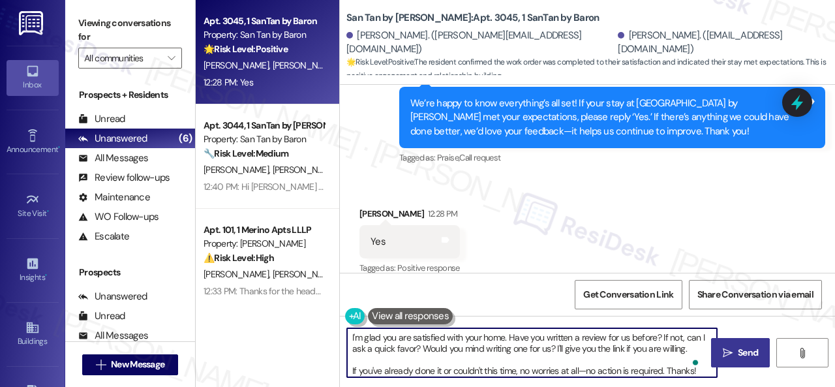
click at [721, 346] on span " Send" at bounding box center [740, 353] width 41 height 14
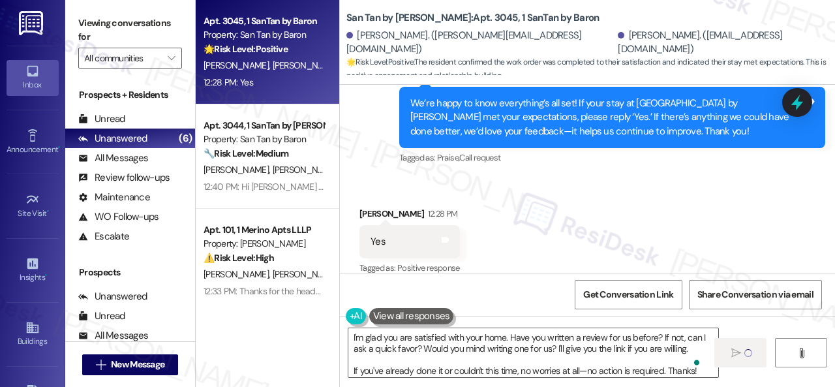
type textarea "Fetching suggested responses. Please feel free to read through the conversation…"
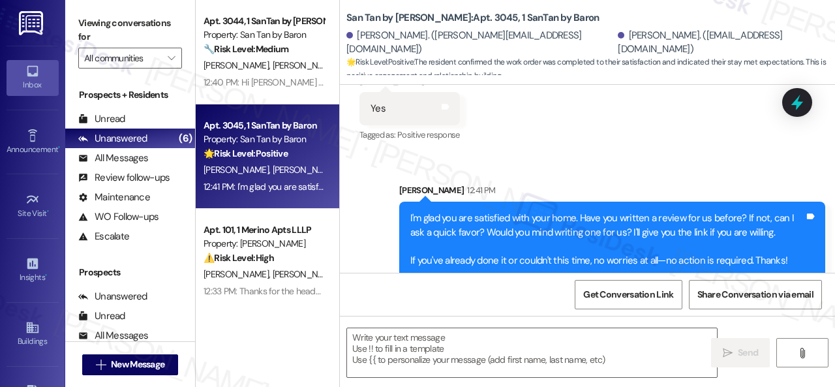
scroll to position [784, 0]
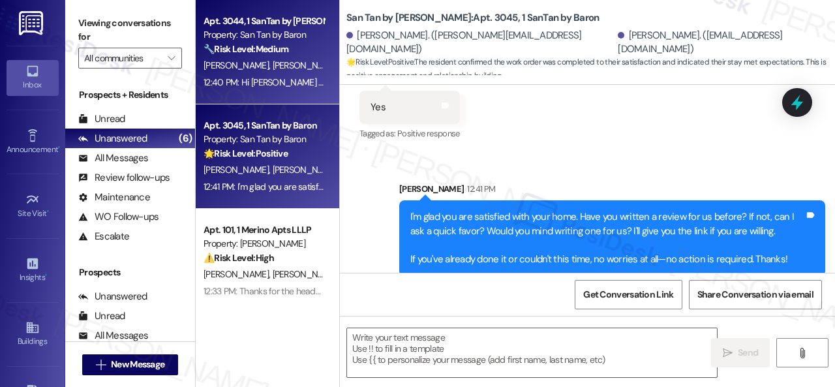
click at [308, 70] on div "[PERSON_NAME] [PERSON_NAME]" at bounding box center [263, 65] width 123 height 16
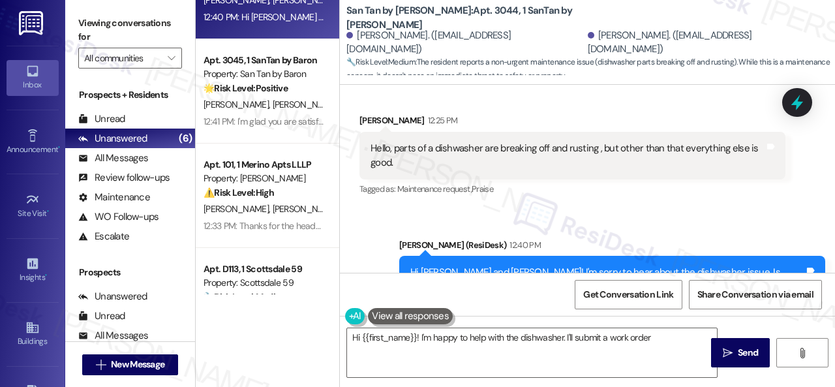
scroll to position [130, 0]
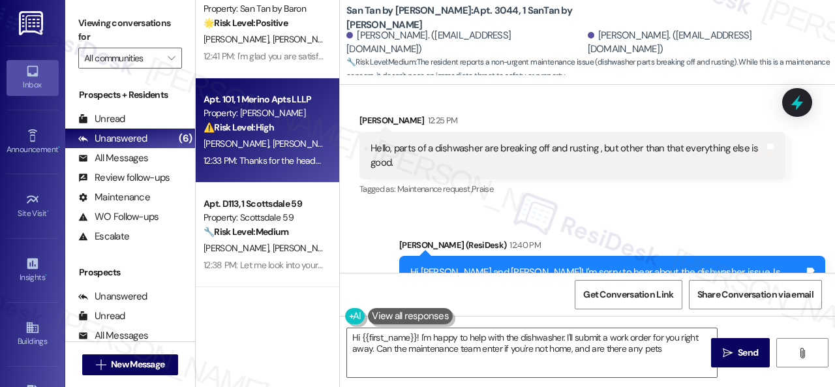
type textarea "Hi {{first_name}}! I'm happy to help with the dishwasher. I'll submit a work or…"
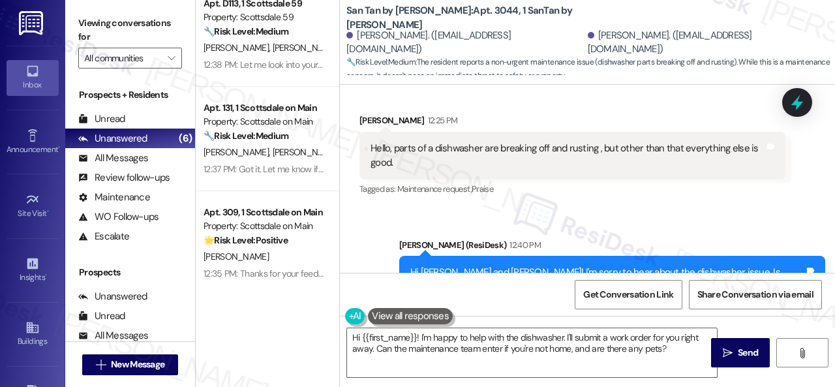
scroll to position [331, 0]
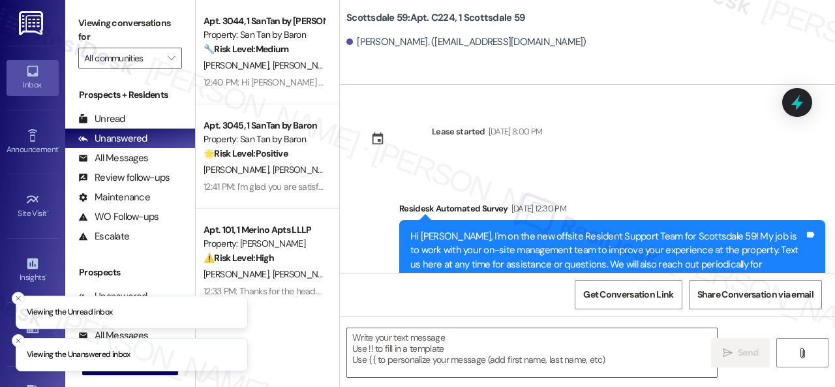
type textarea "Fetching suggested responses. Please feel free to read through the conversation…"
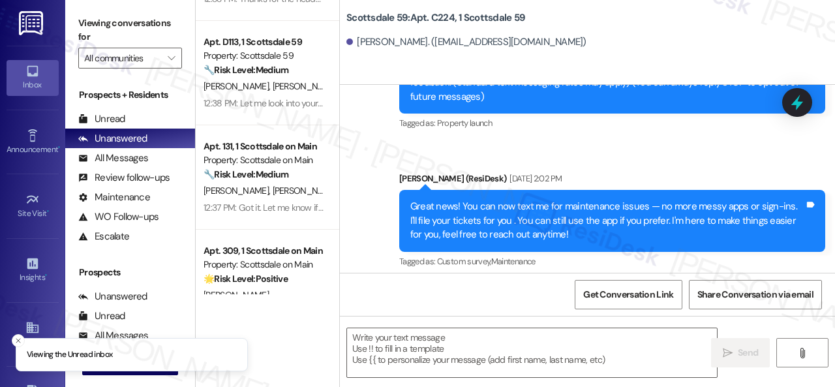
scroll to position [331, 0]
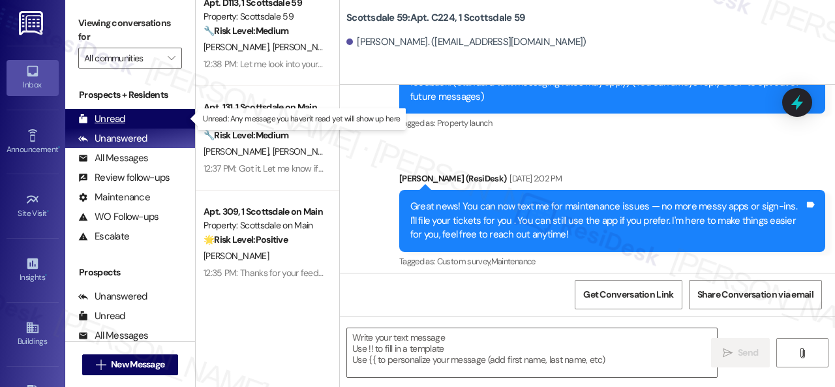
click at [113, 120] on div "Unread" at bounding box center [101, 119] width 47 height 14
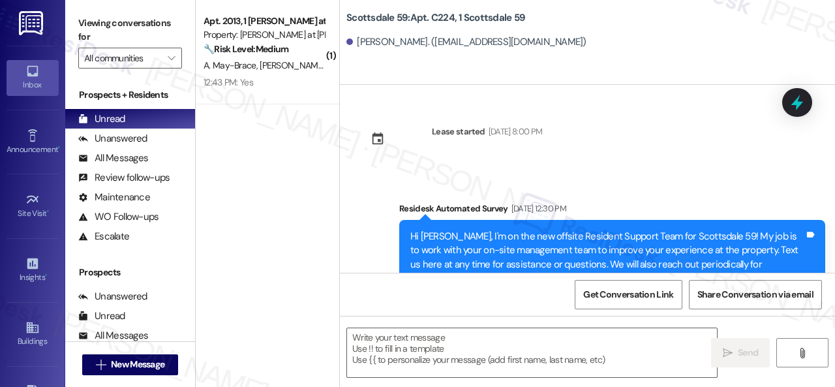
type textarea "Fetching suggested responses. Please feel free to read through the conversation…"
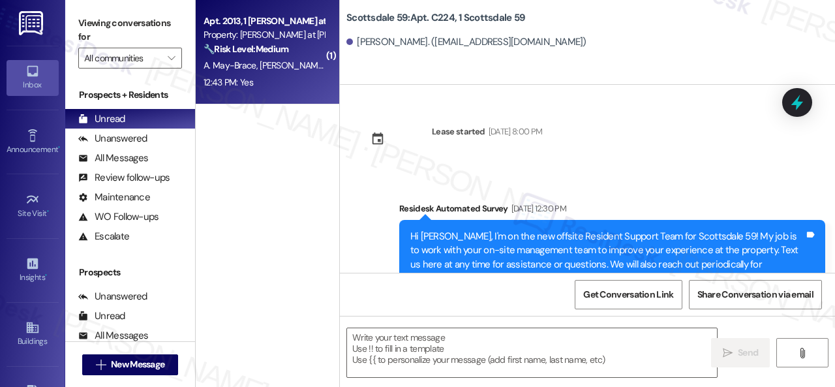
click at [313, 94] on div "Apt. 2013, 1 [PERSON_NAME] at [PERSON_NAME] Property: [PERSON_NAME] at [PERSON_…" at bounding box center [267, 52] width 143 height 104
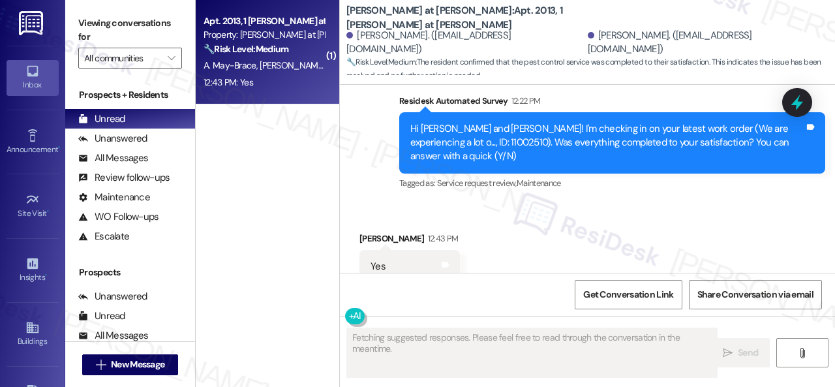
scroll to position [2297, 0]
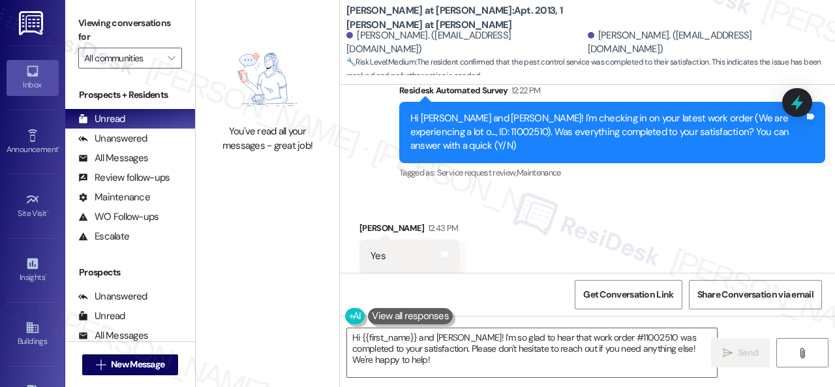
click at [391, 149] on div "Survey, sent via SMS Residesk Automated Survey 12:22 PM Hi Aubrey and Owen! I'm…" at bounding box center [611, 133] width 445 height 119
drag, startPoint x: 409, startPoint y: 368, endPoint x: 307, endPoint y: 316, distance: 114.0
click at [307, 316] on div "You've read all your messages - great job! Montero at Dana Park: Apt. 2013, 1 M…" at bounding box center [515, 193] width 639 height 387
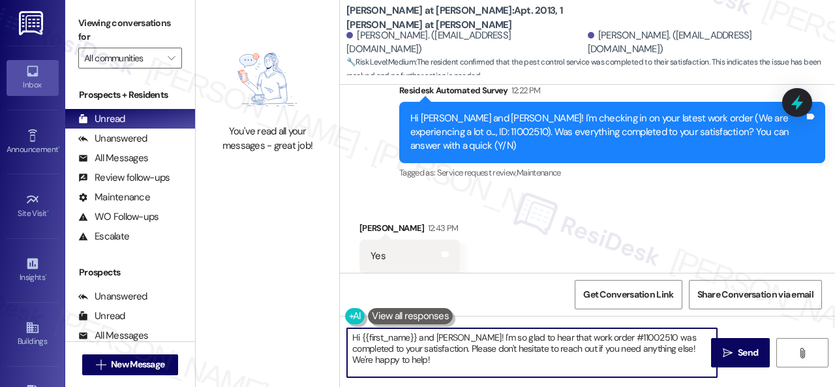
paste textarea "We’re happy to know everything’s all set! If your stay at {{property}} met your…"
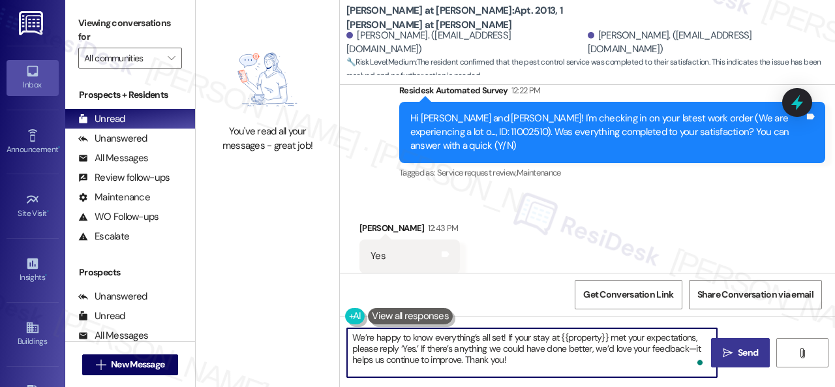
type textarea "We’re happy to know everything’s all set! If your stay at {{property}} met your…"
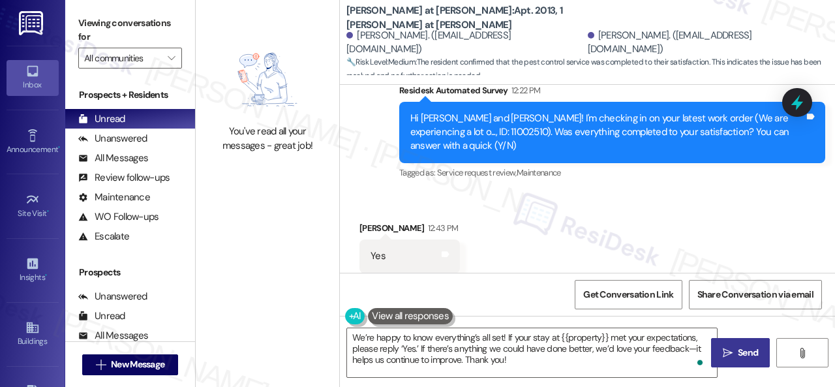
click at [722, 348] on icon "" at bounding box center [727, 353] width 10 height 10
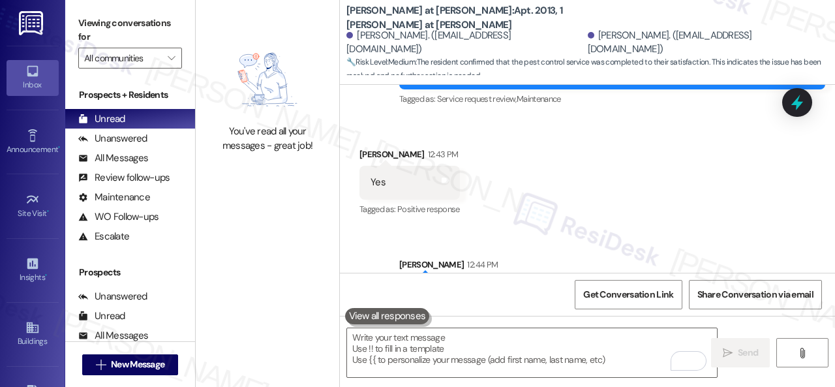
scroll to position [2416, 0]
